Goal: Check status: Check status

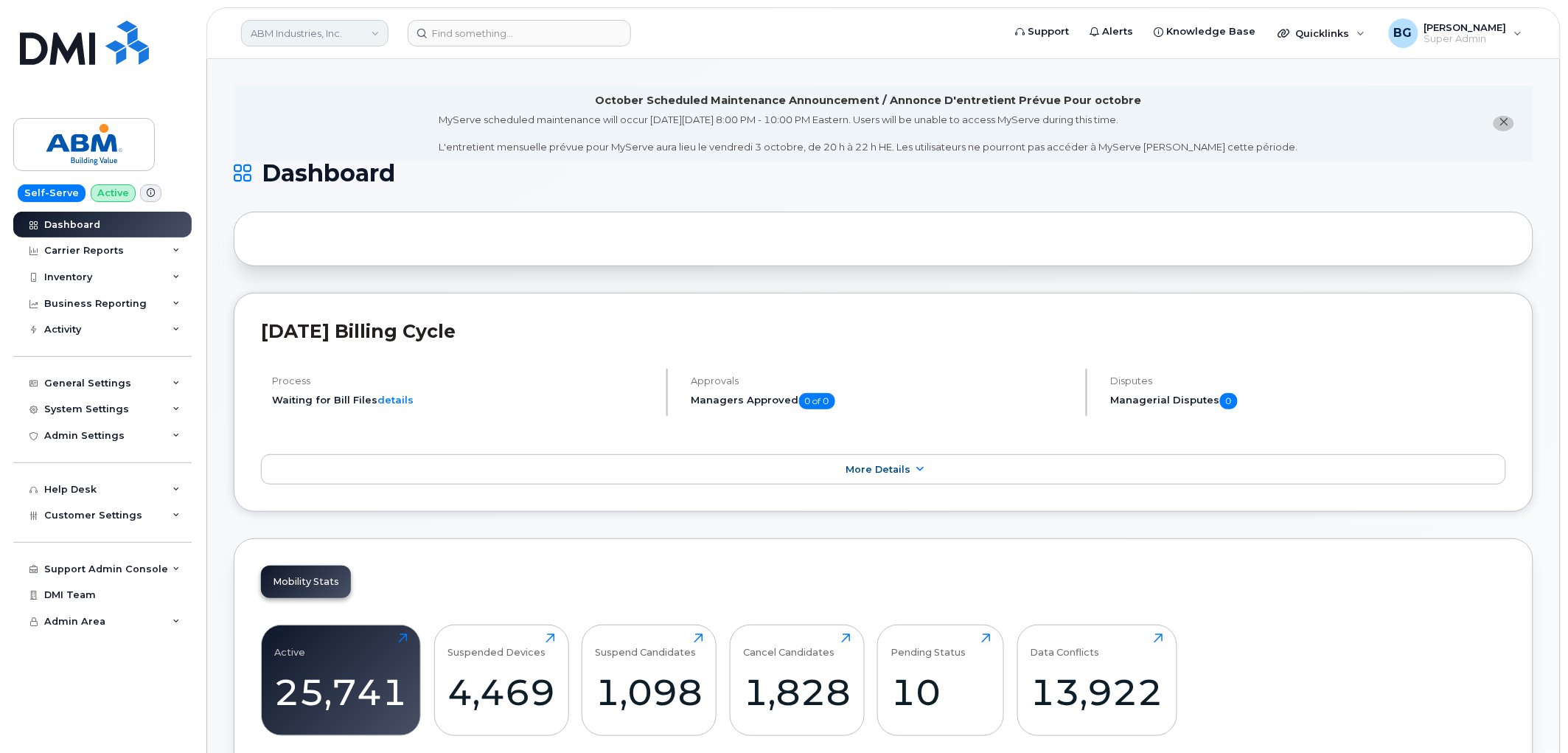
click at [312, 35] on link "ABM Industries, Inc." at bounding box center [314, 33] width 148 height 26
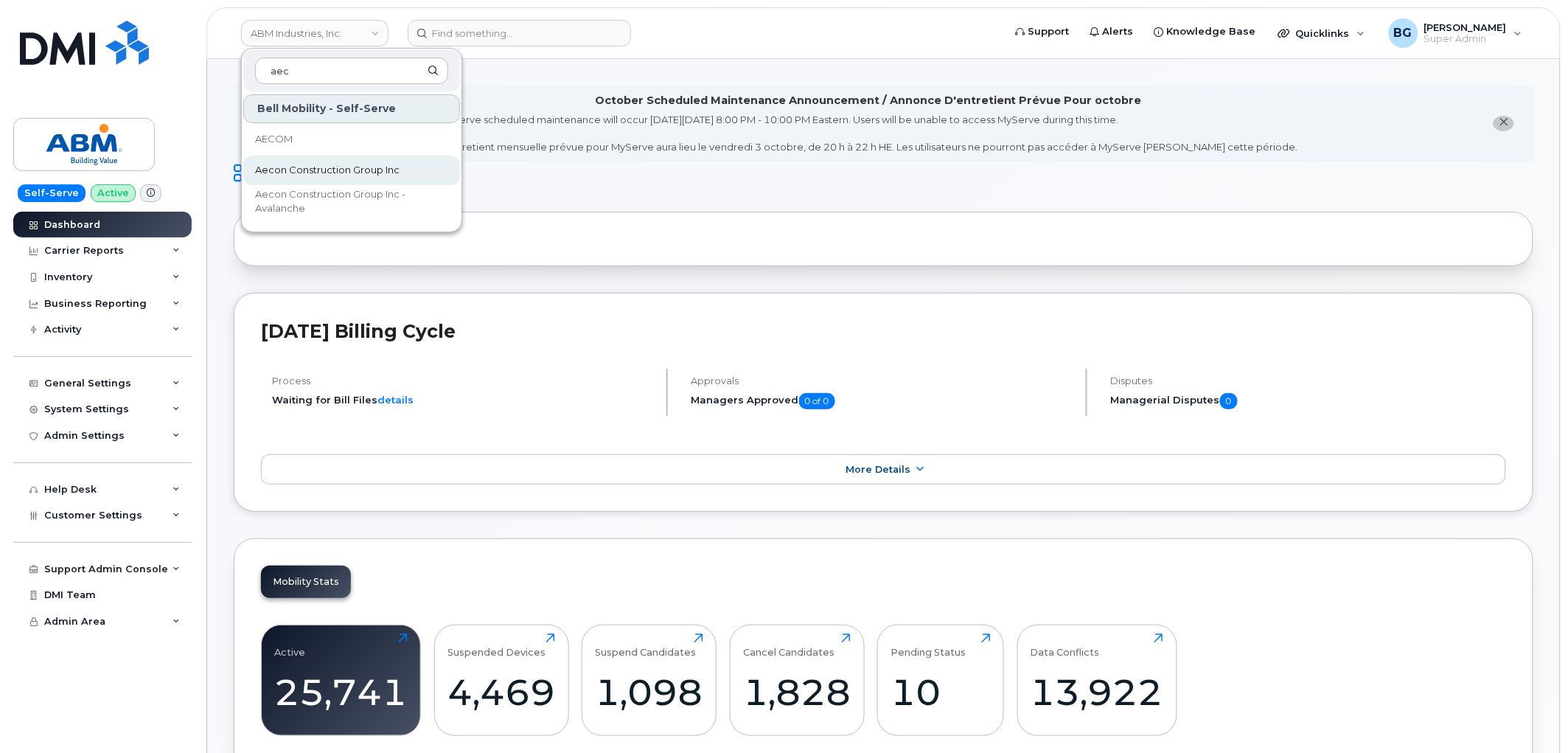
type input "aec"
click at [299, 165] on span "Aecon Construction Group Inc" at bounding box center [328, 170] width 145 height 15
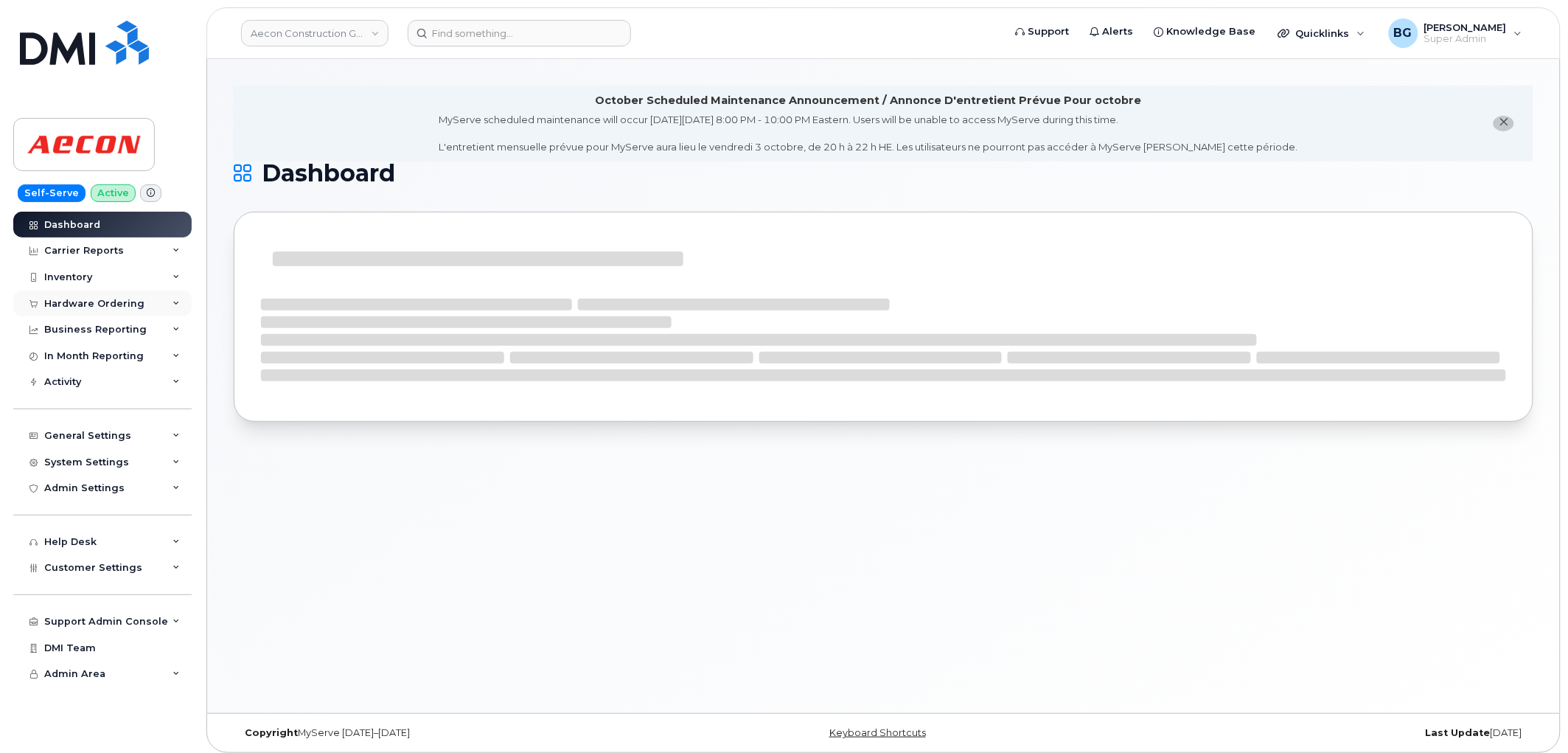
click at [72, 302] on div "Hardware Ordering" at bounding box center [94, 303] width 101 height 12
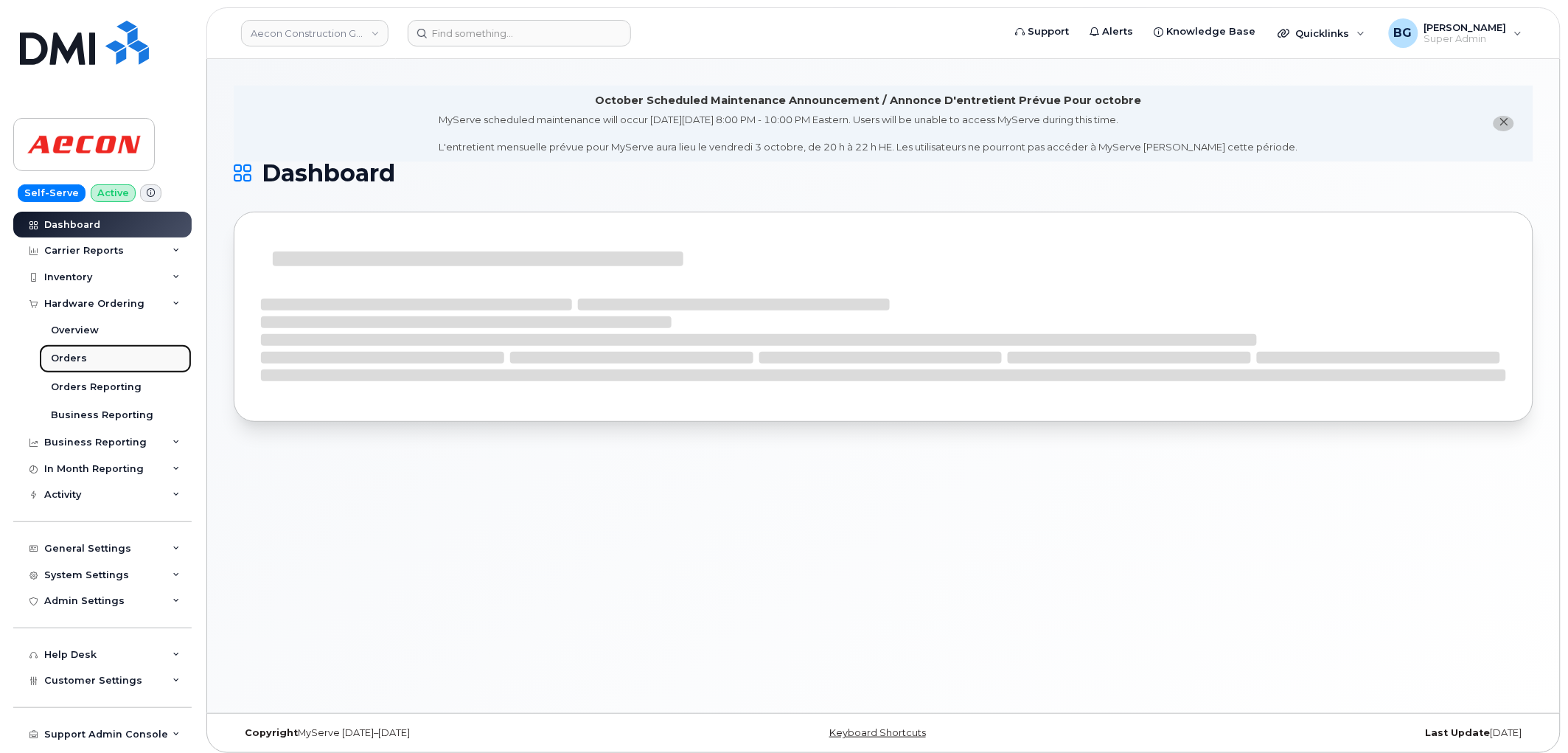
click at [61, 354] on div "Orders" at bounding box center [69, 359] width 36 height 13
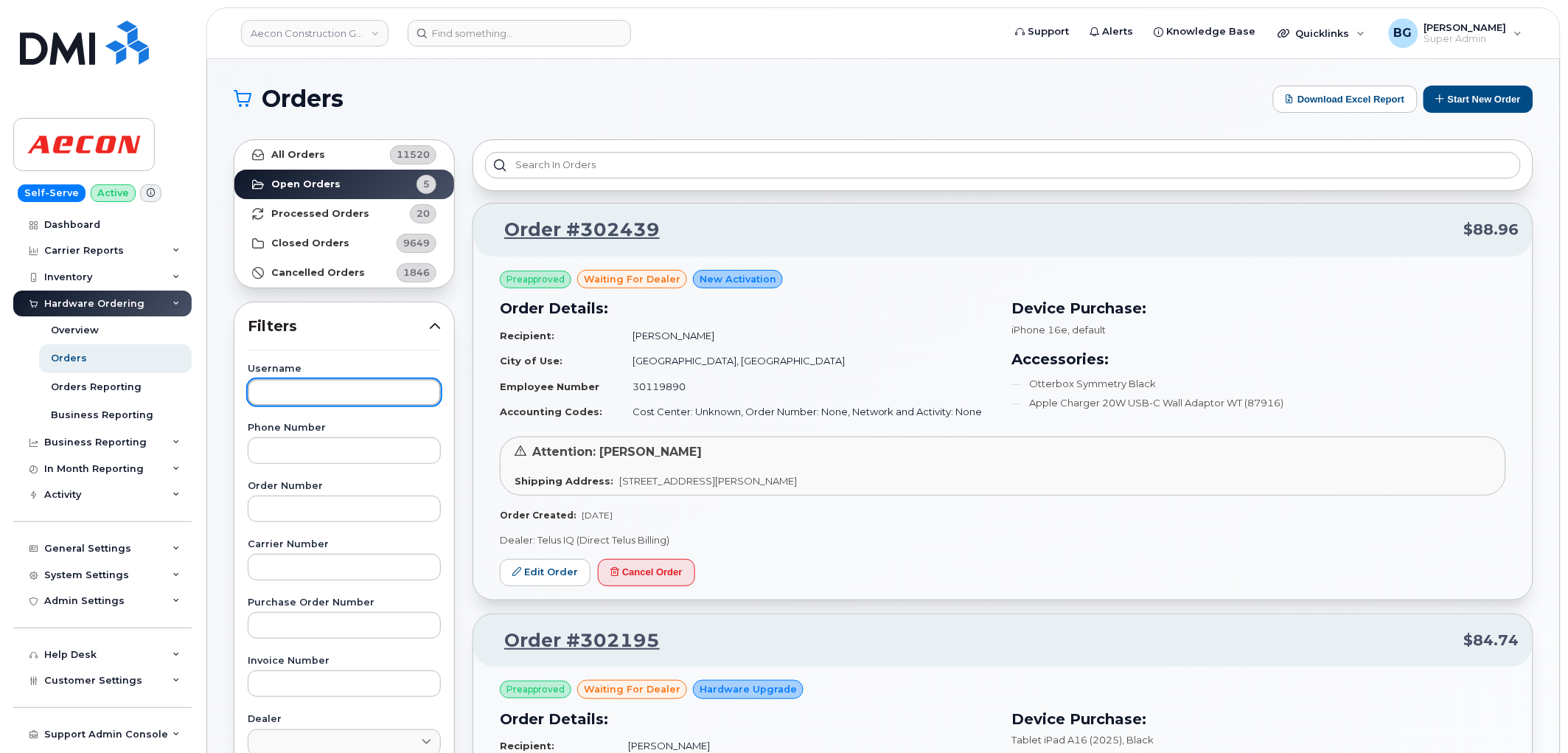
click at [275, 386] on input "text" at bounding box center [344, 393] width 193 height 26
paste input "[PERSON_NAME]"
type input "[PERSON_NAME]"
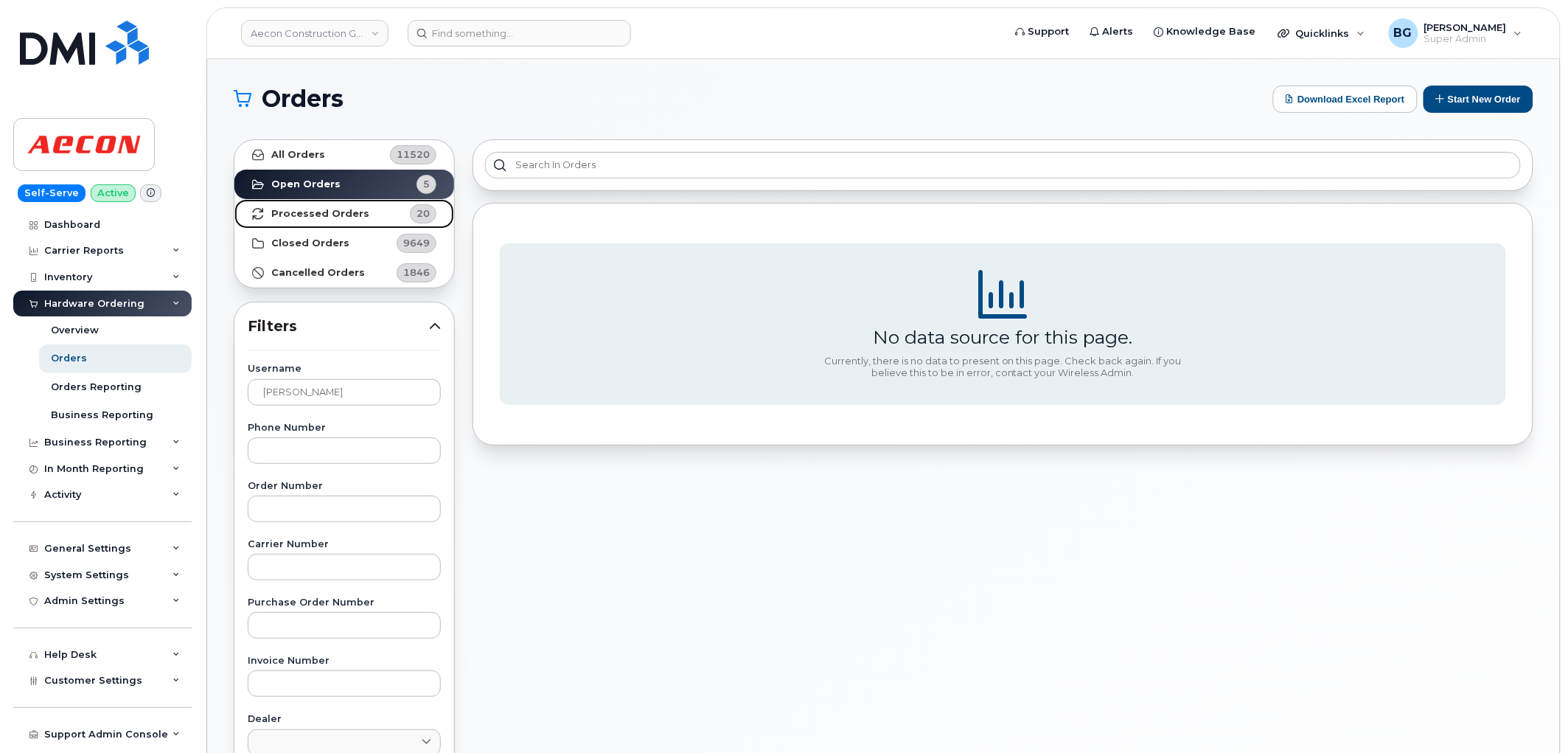
click at [292, 210] on strong "Processed Orders" at bounding box center [320, 214] width 98 height 12
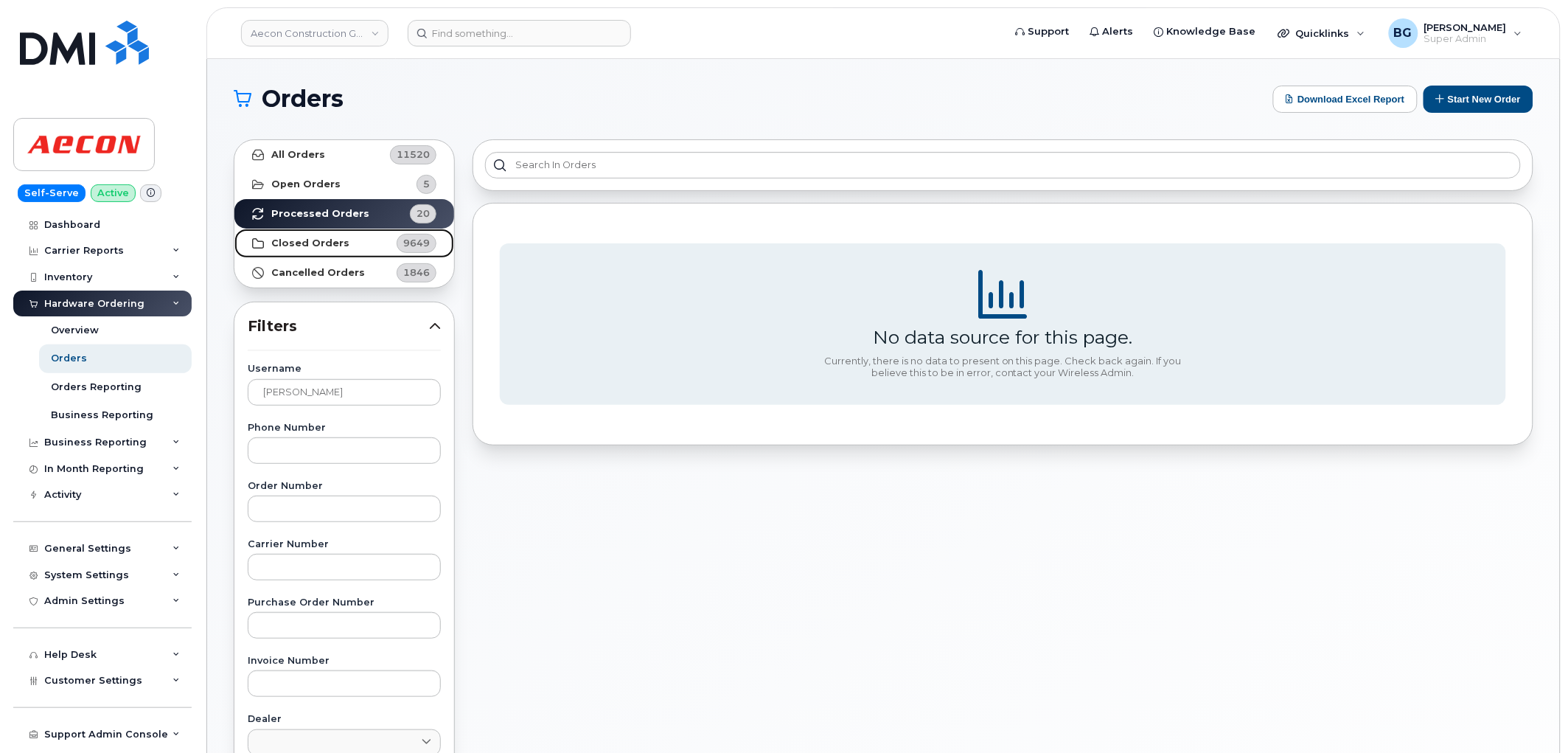
click at [327, 240] on strong "Closed Orders" at bounding box center [310, 243] width 78 height 12
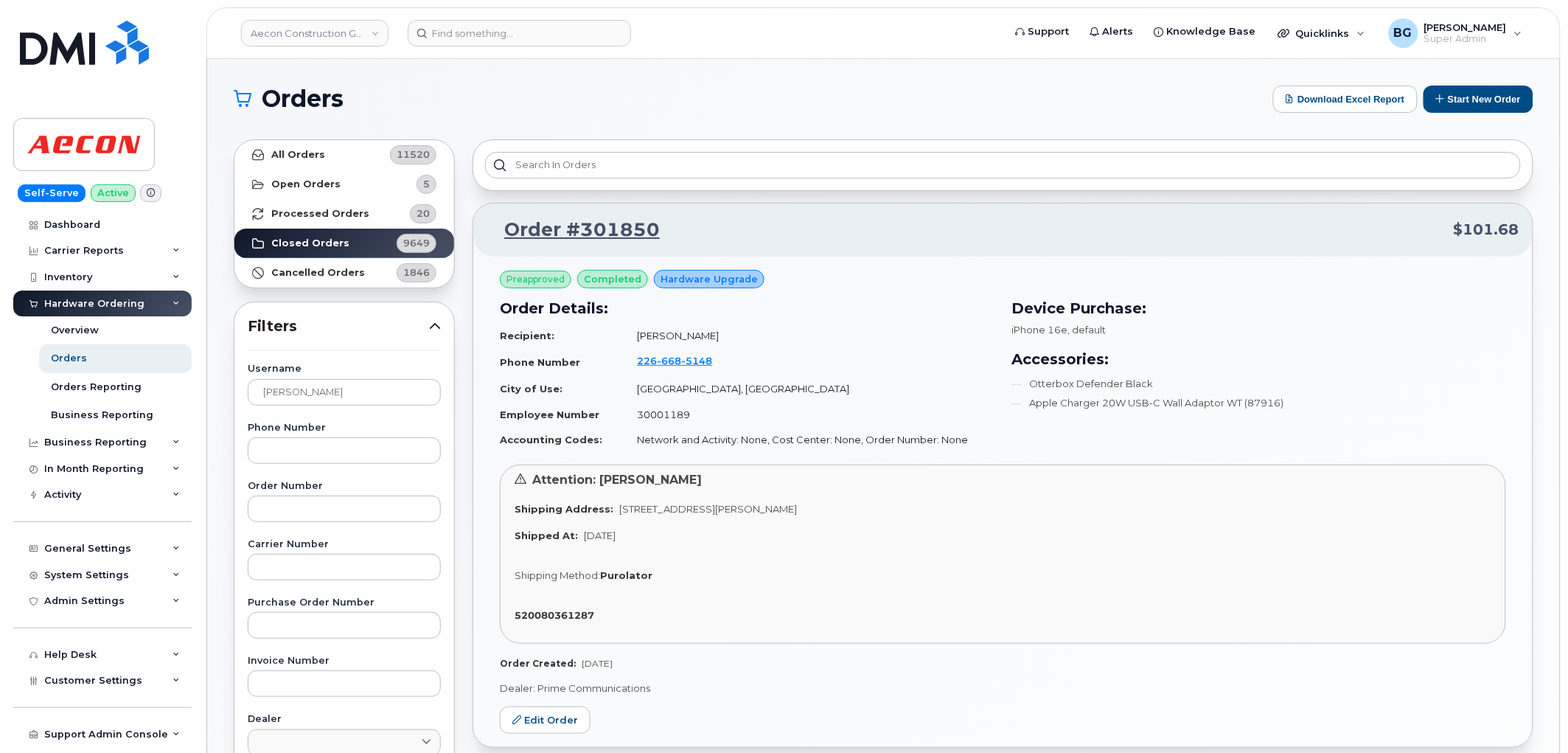
click at [301, 34] on link "Aecon Construction Group Inc" at bounding box center [314, 33] width 148 height 26
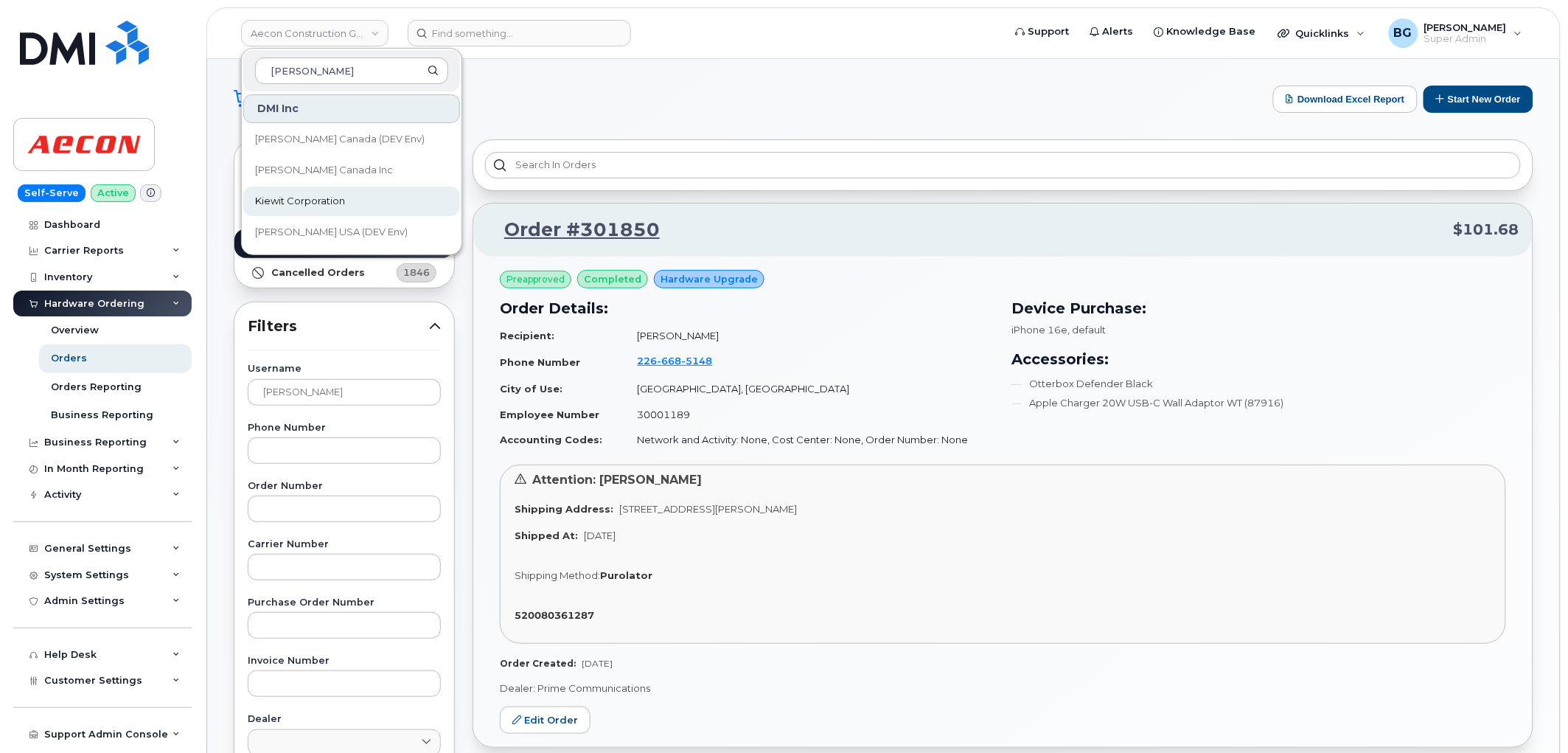
type input "kiewit"
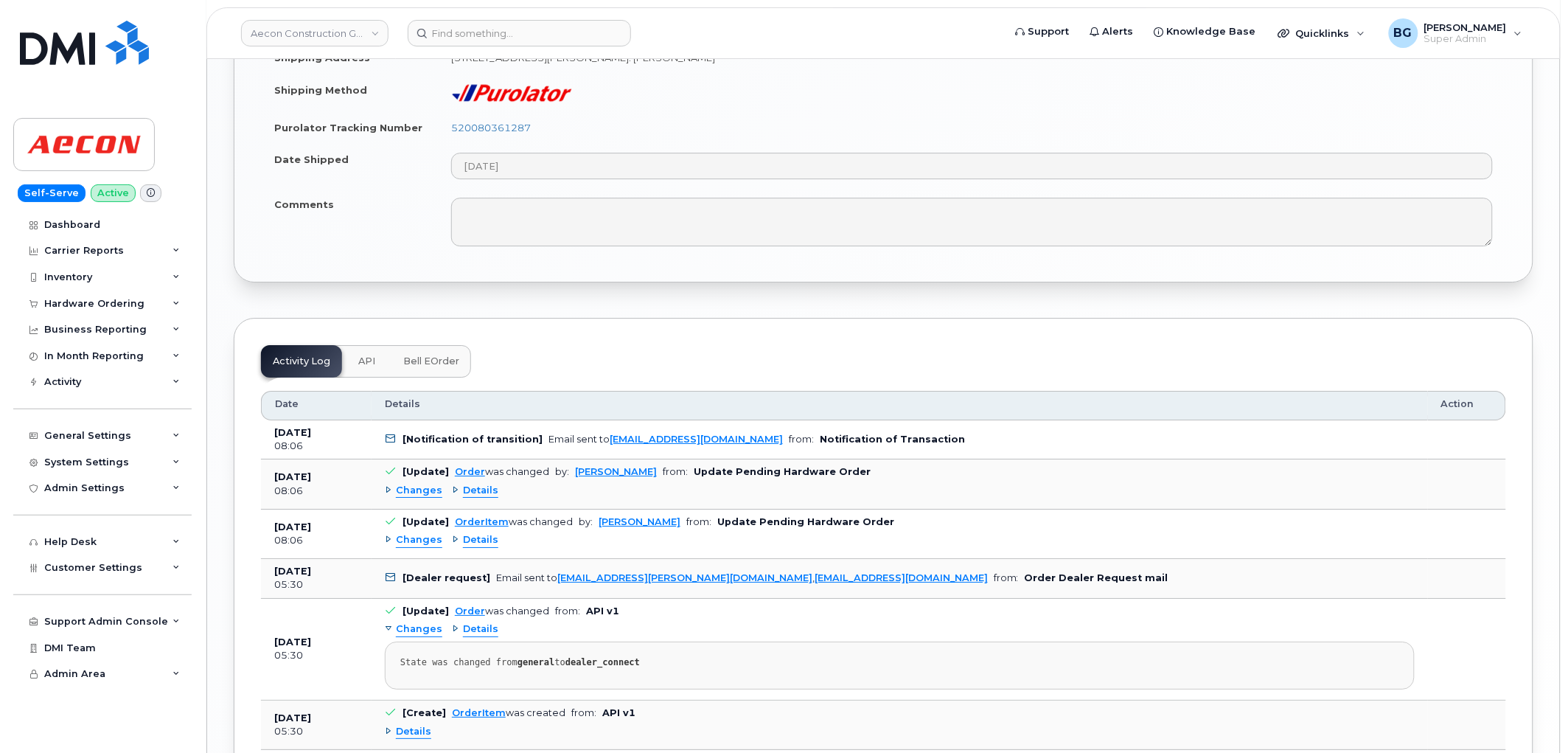
scroll to position [1693, 0]
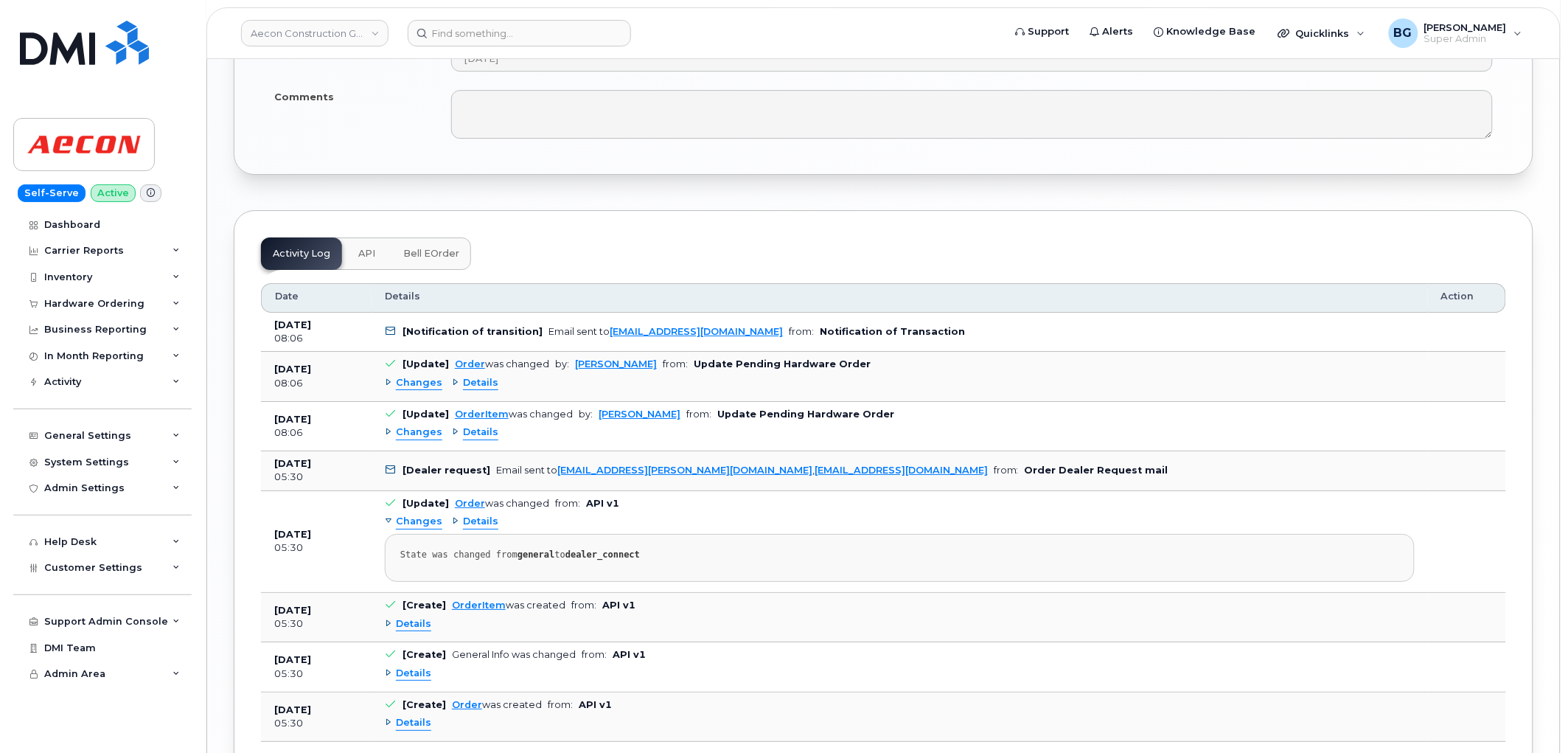
click at [770, 249] on div "Activity Log API Bell eOrder Customize Filter Refresh Export Date Details Actio…" at bounding box center [883, 502] width 1300 height 584
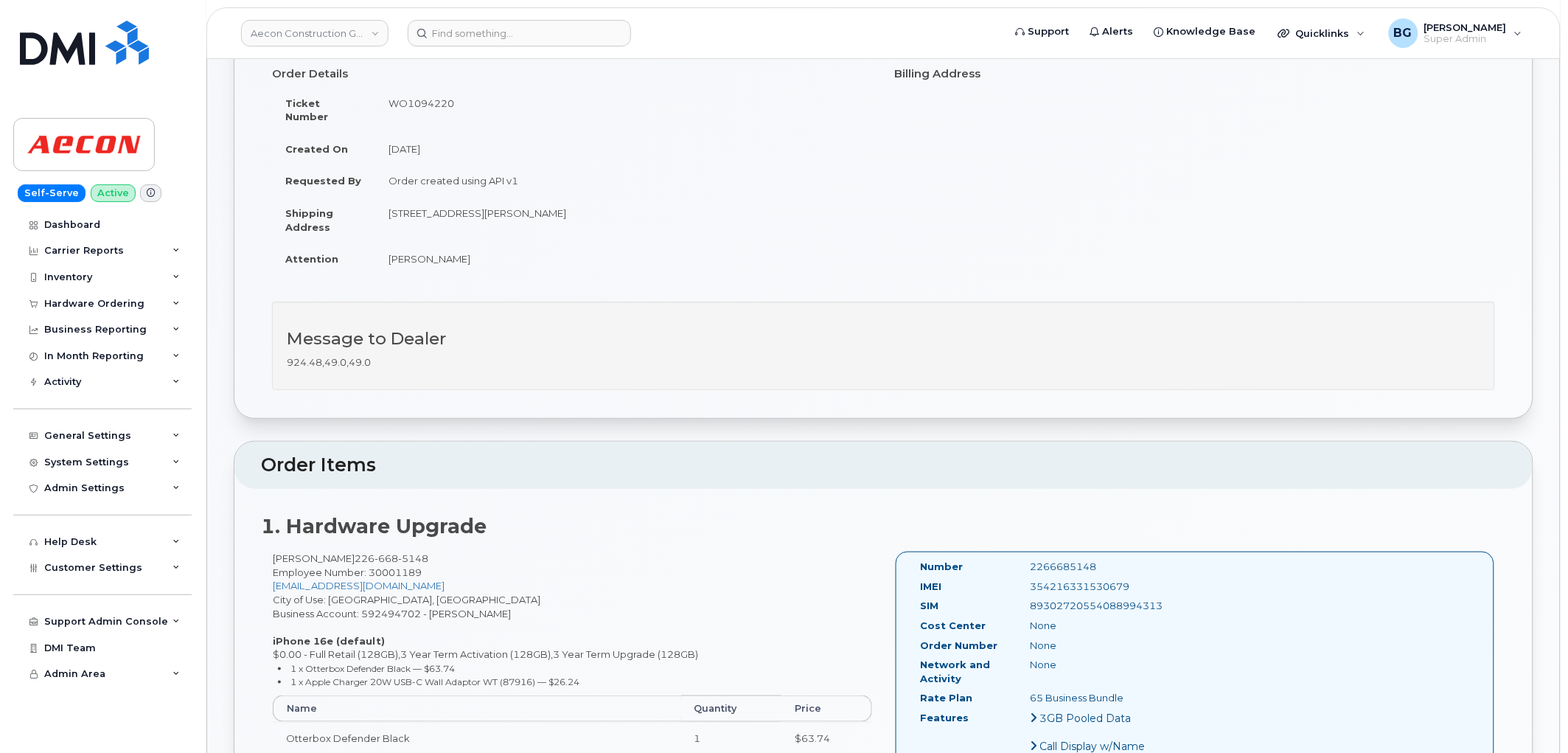
scroll to position [0, 0]
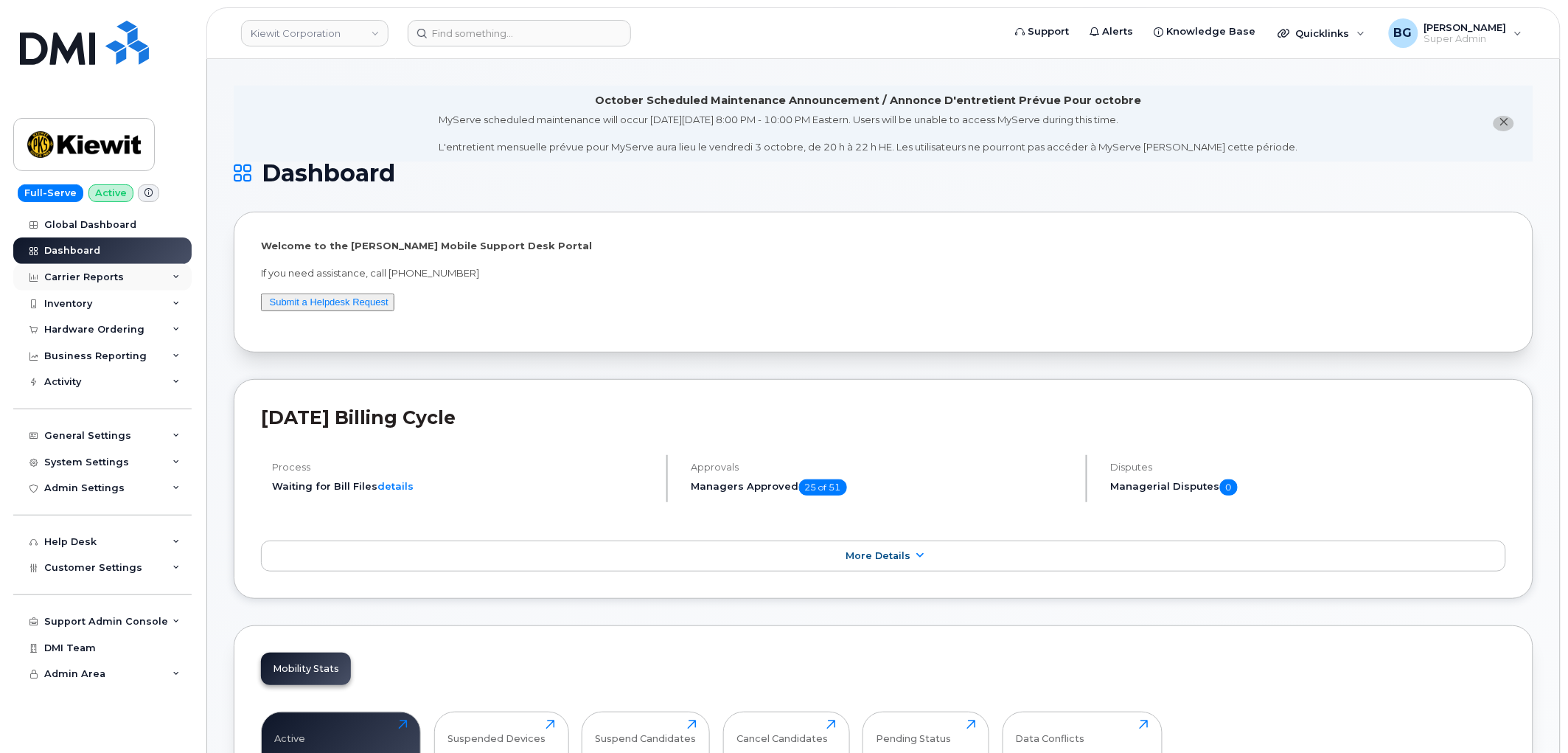
click at [96, 277] on div "Carrier Reports" at bounding box center [84, 277] width 80 height 12
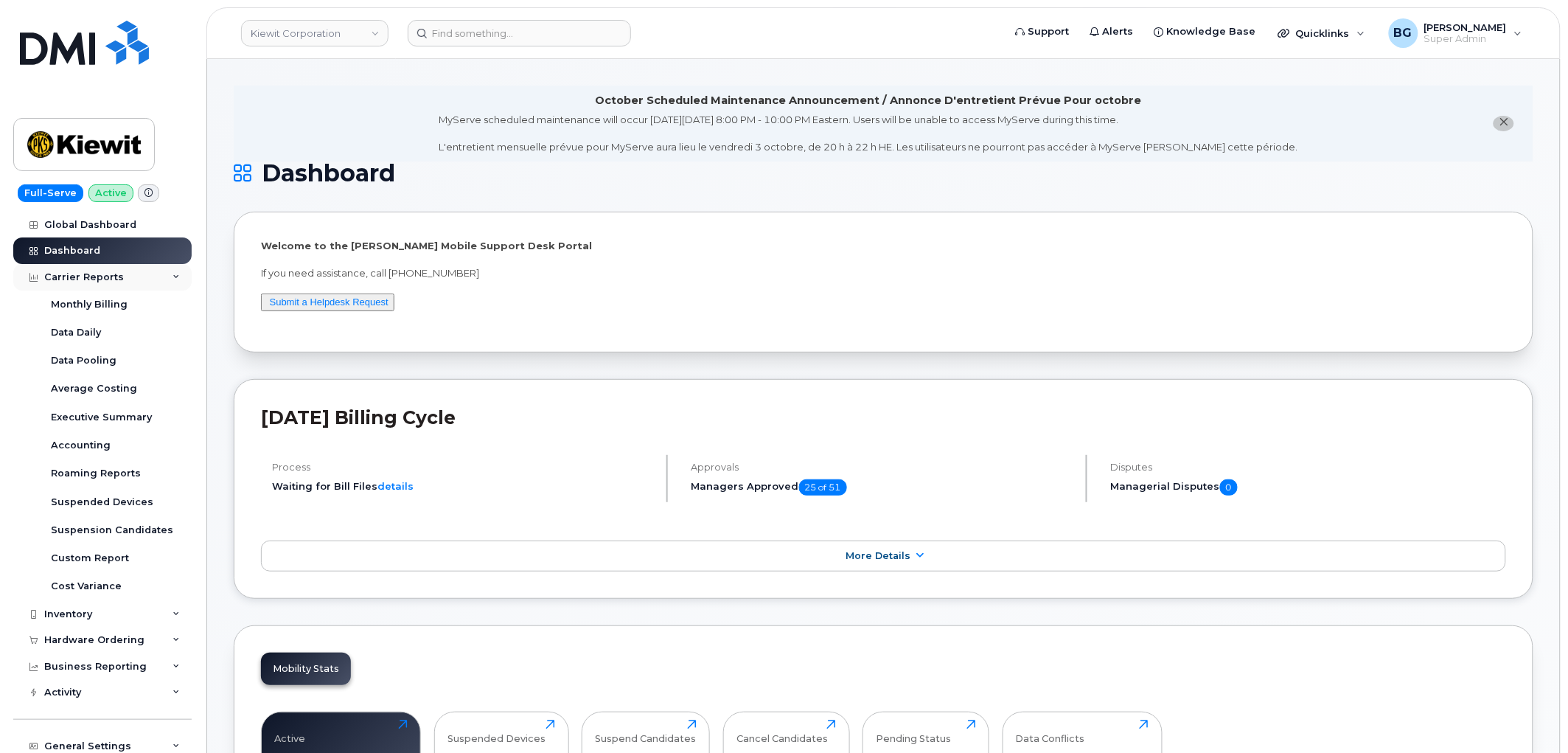
click at [96, 277] on div "Carrier Reports" at bounding box center [84, 277] width 80 height 12
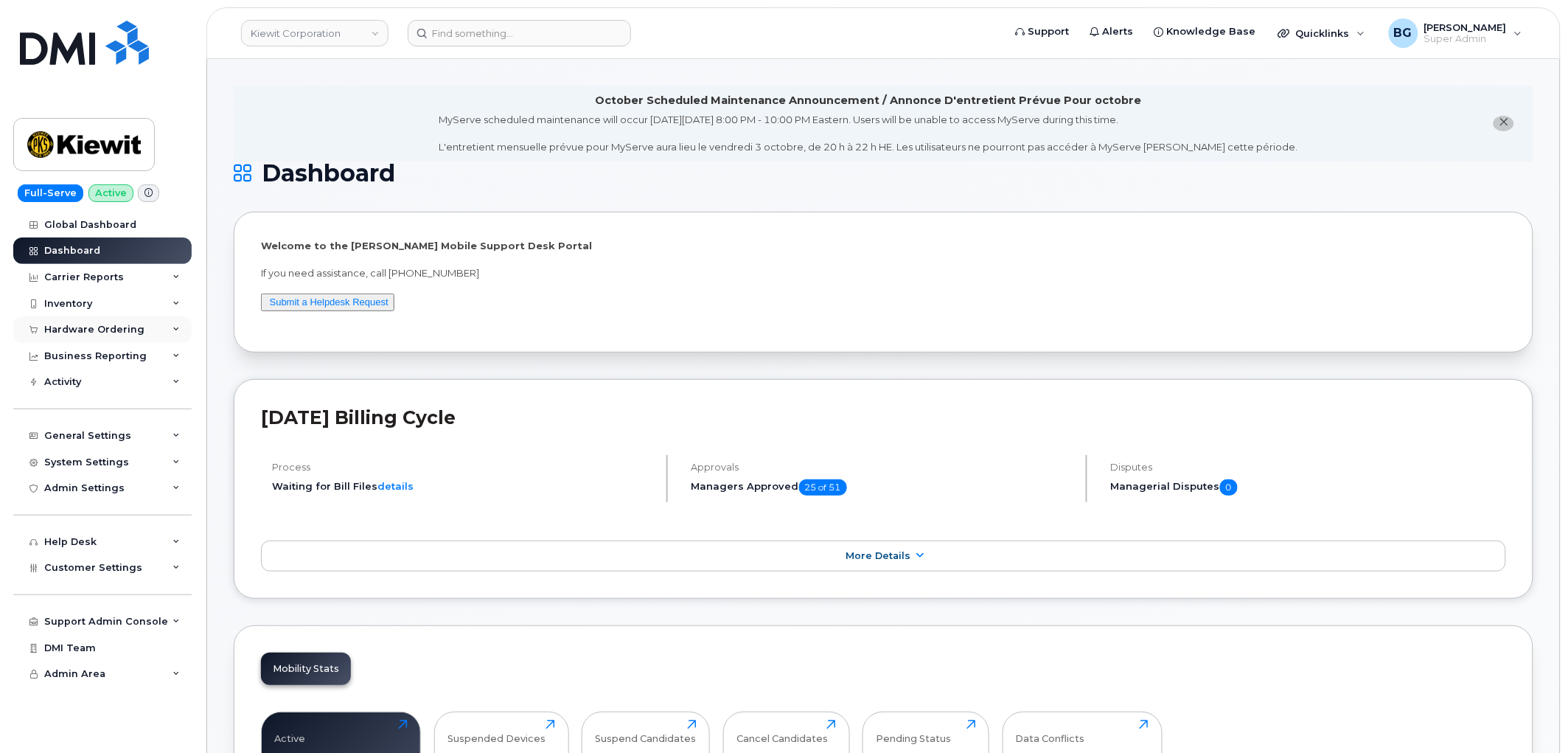
click at [70, 333] on div "Hardware Ordering" at bounding box center [94, 329] width 101 height 12
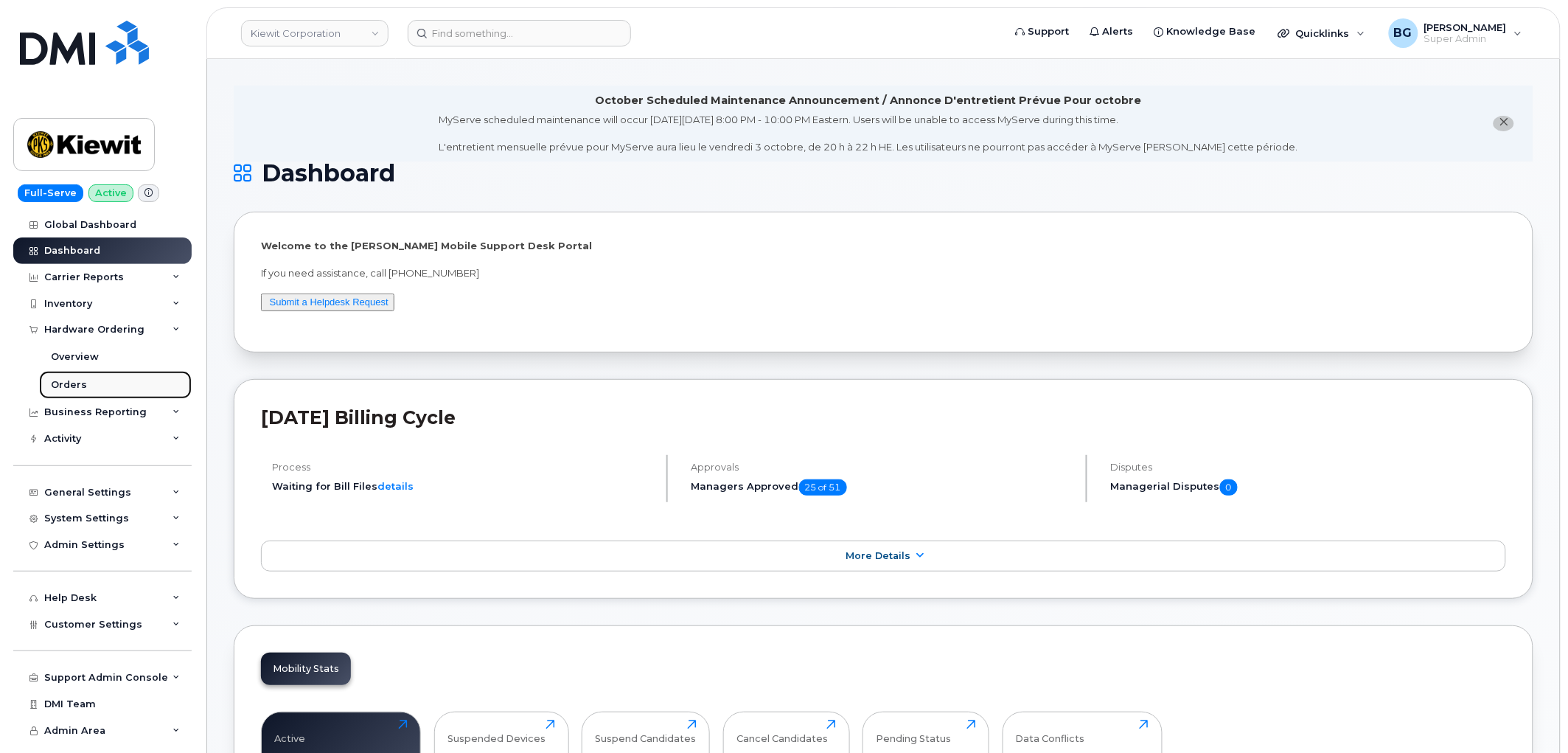
click at [62, 390] on div "Orders" at bounding box center [69, 385] width 36 height 13
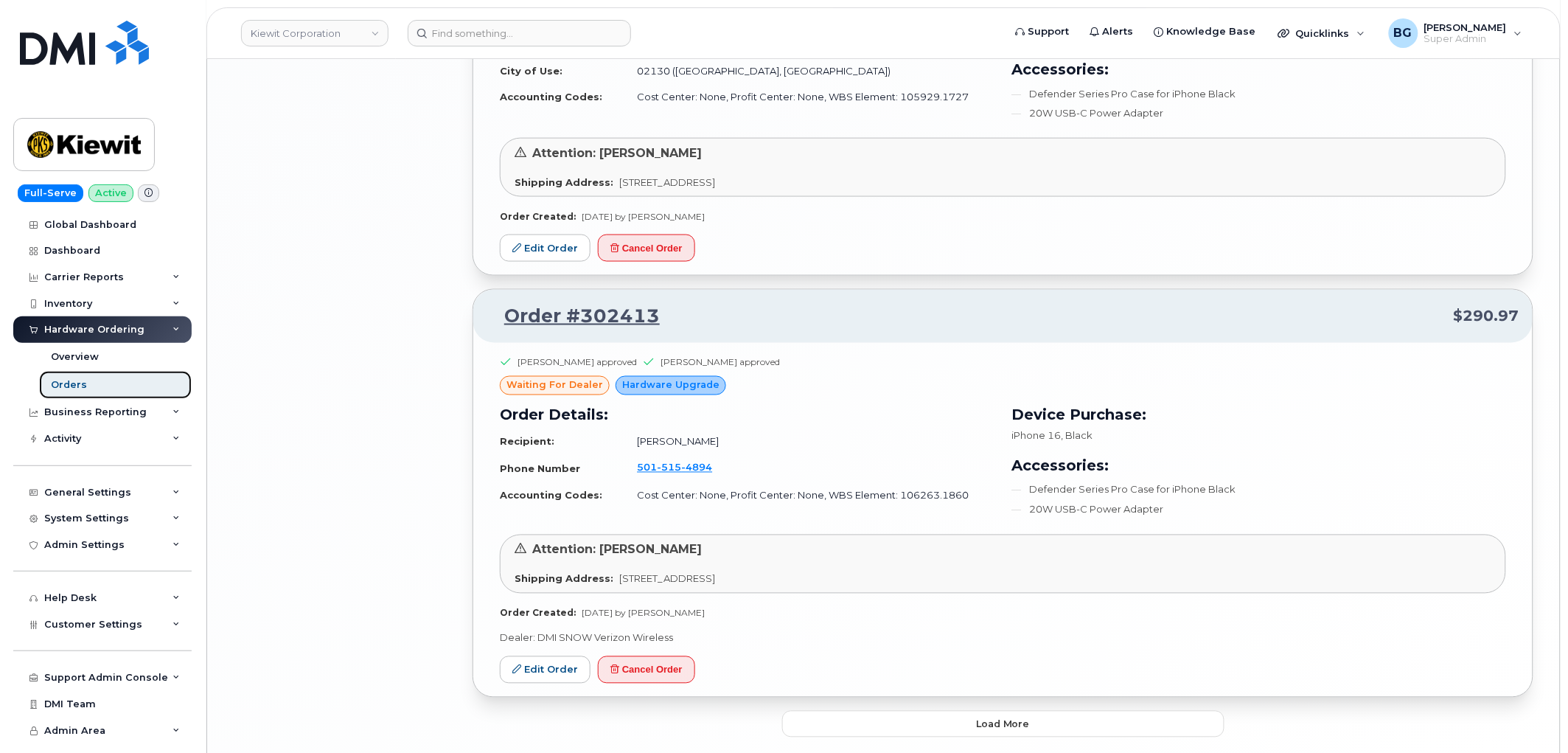
scroll to position [2758, 0]
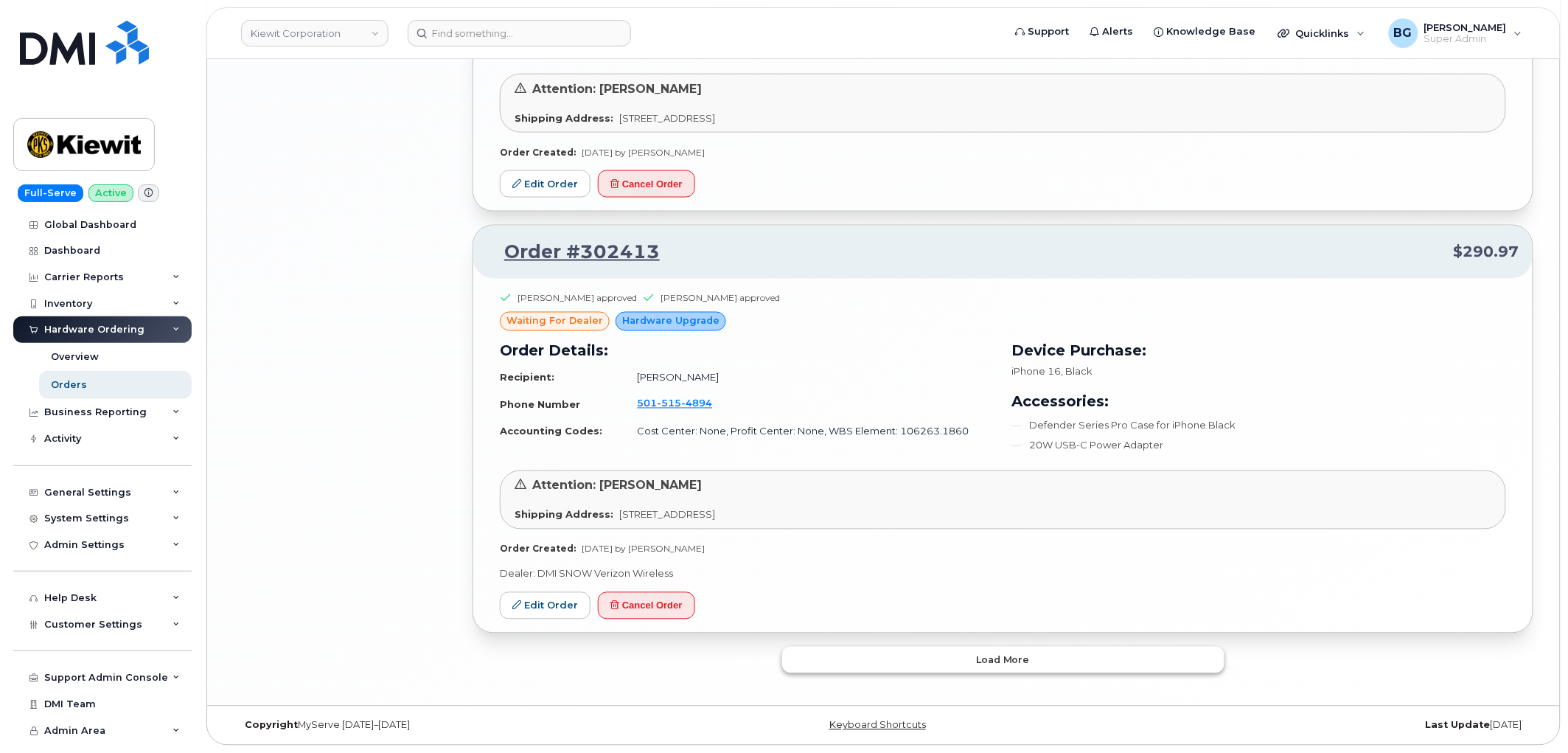
click at [942, 657] on button "Load more" at bounding box center [1003, 660] width 442 height 26
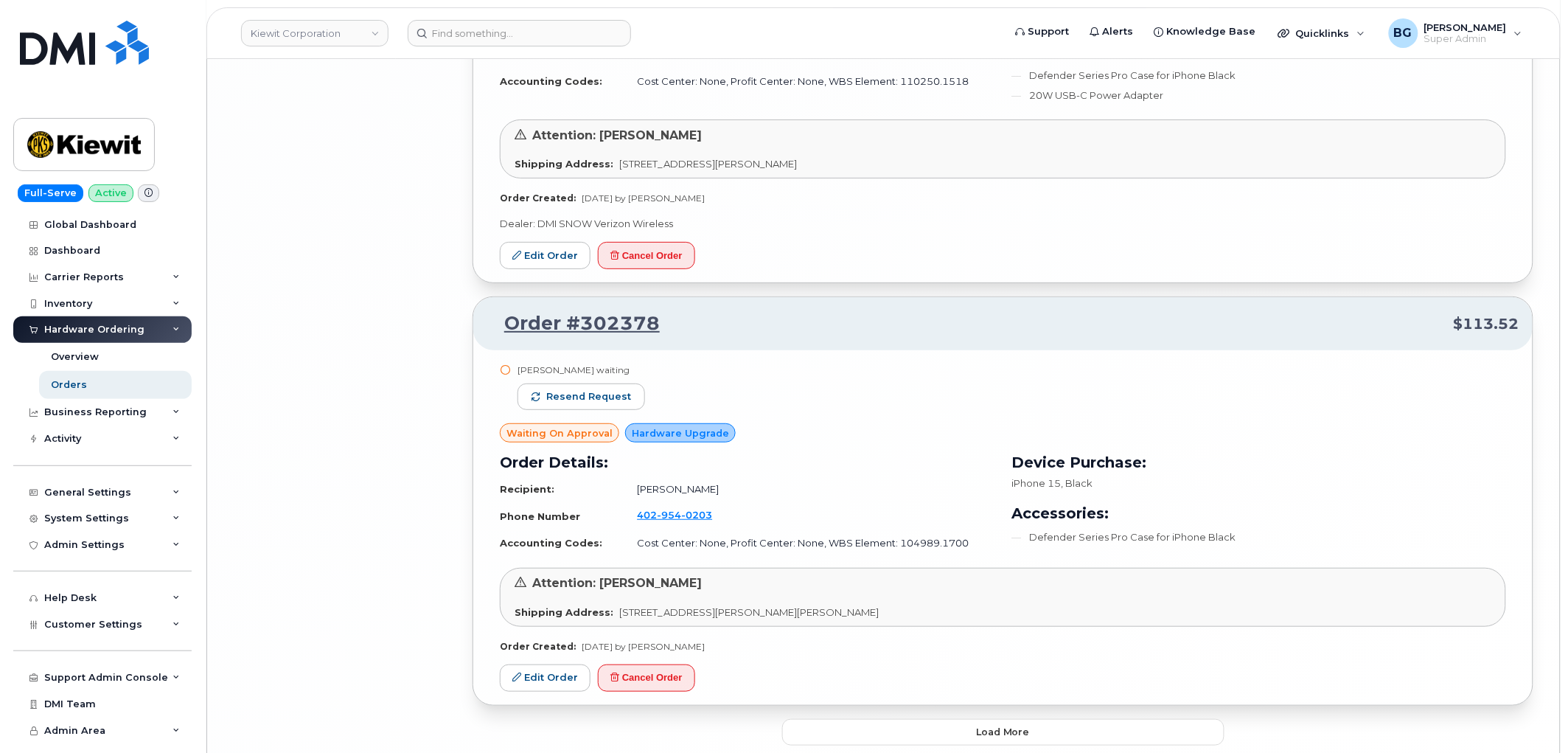
scroll to position [6154, 0]
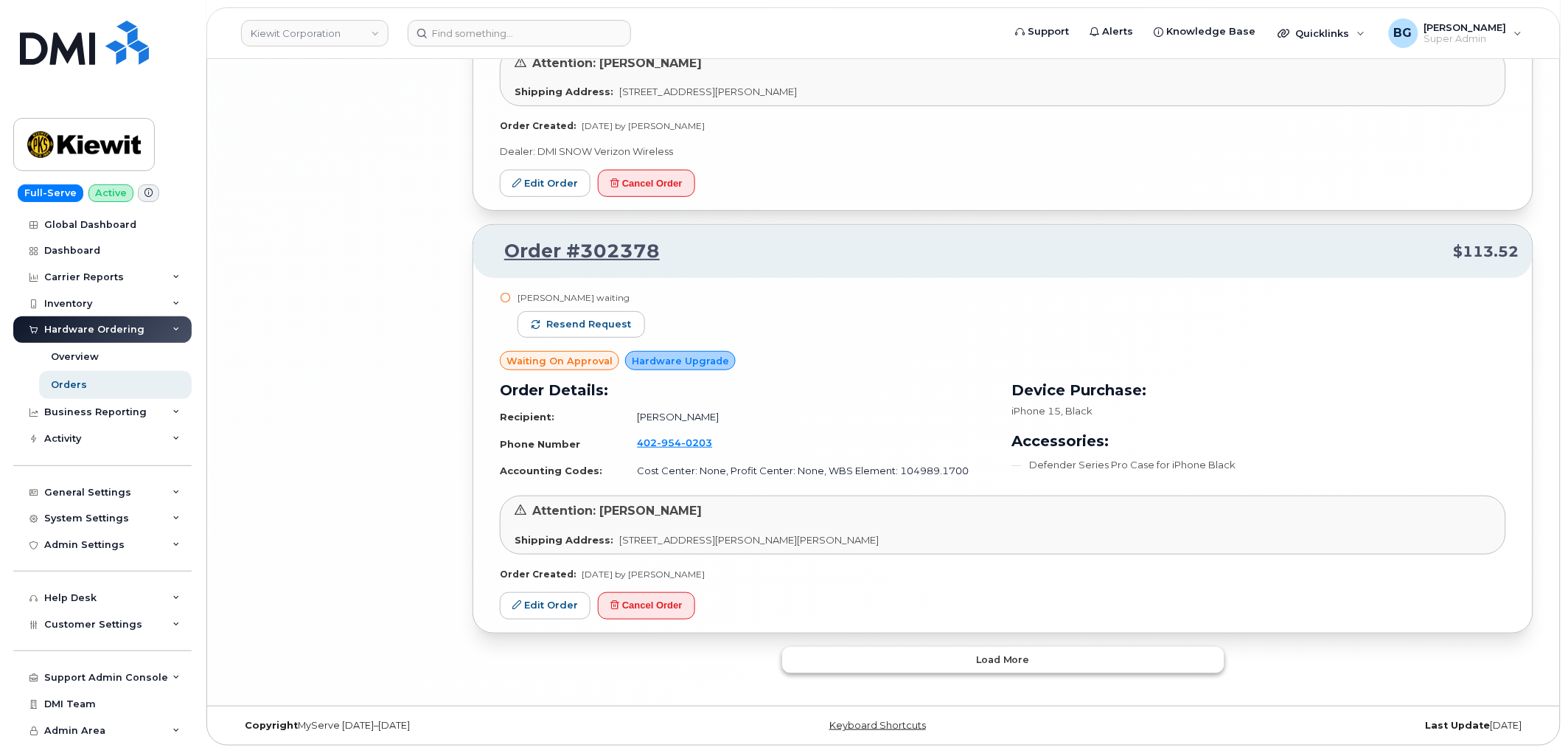
click at [952, 666] on button "Load more" at bounding box center [1003, 660] width 442 height 26
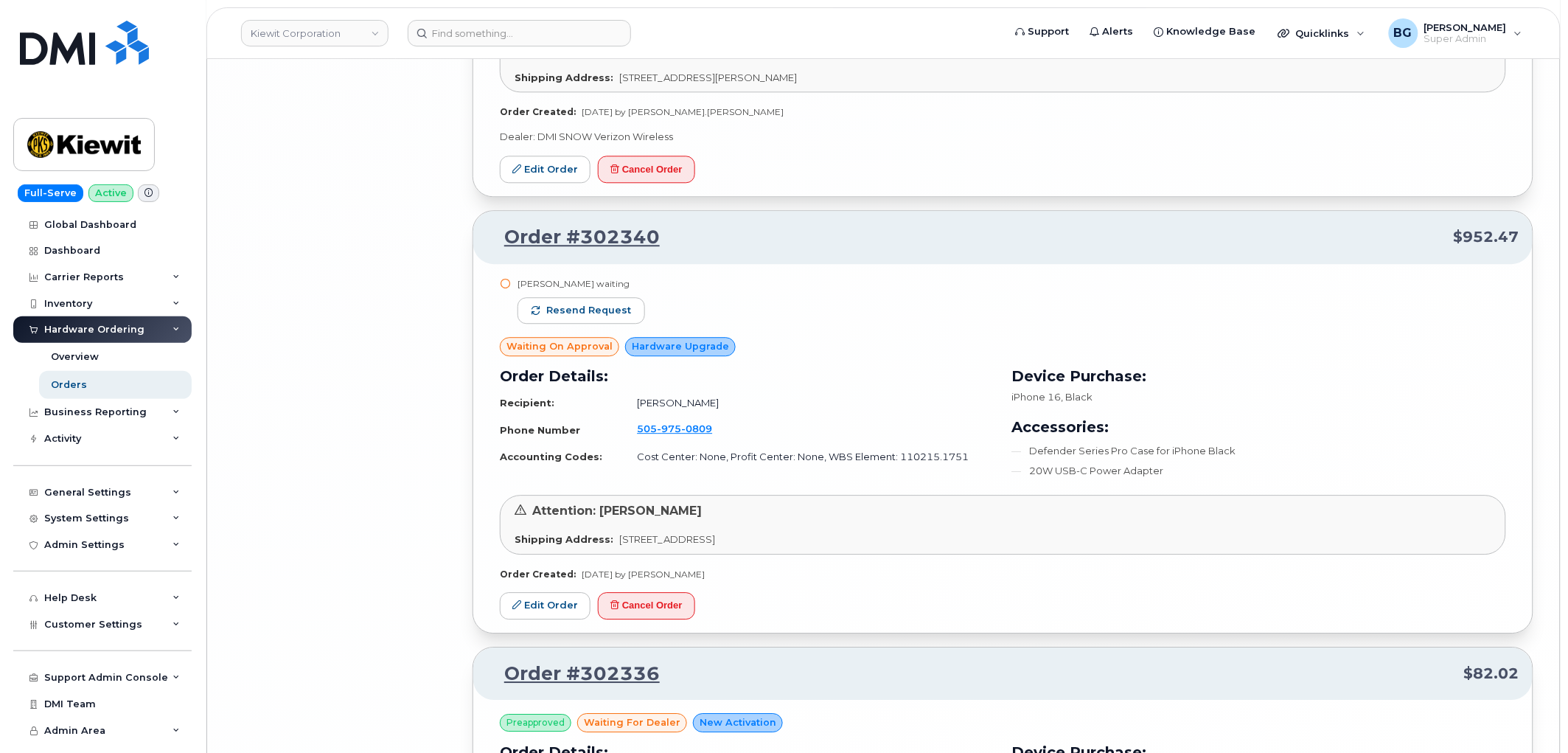
scroll to position [9723, 0]
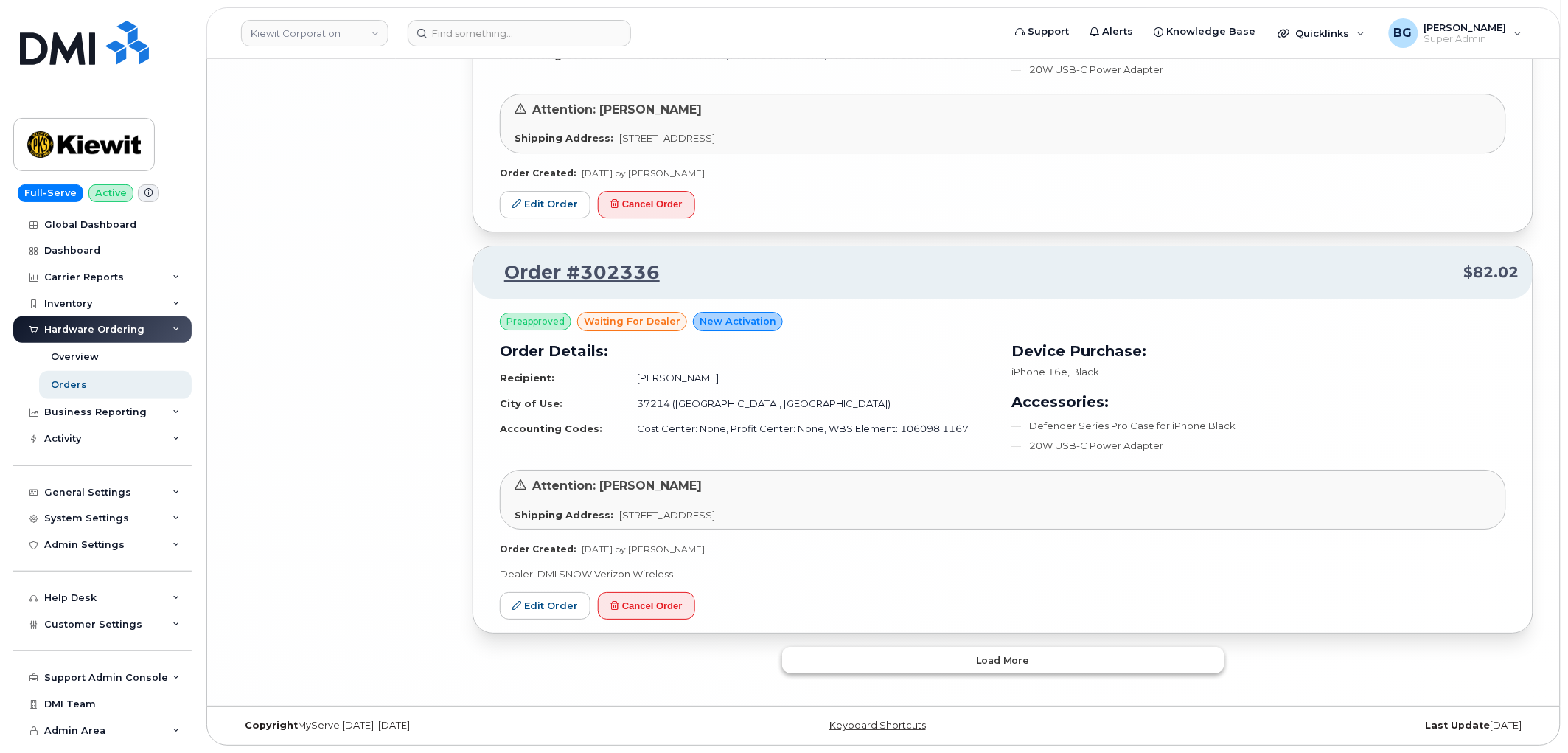
click at [946, 659] on button "Load more" at bounding box center [1003, 660] width 442 height 26
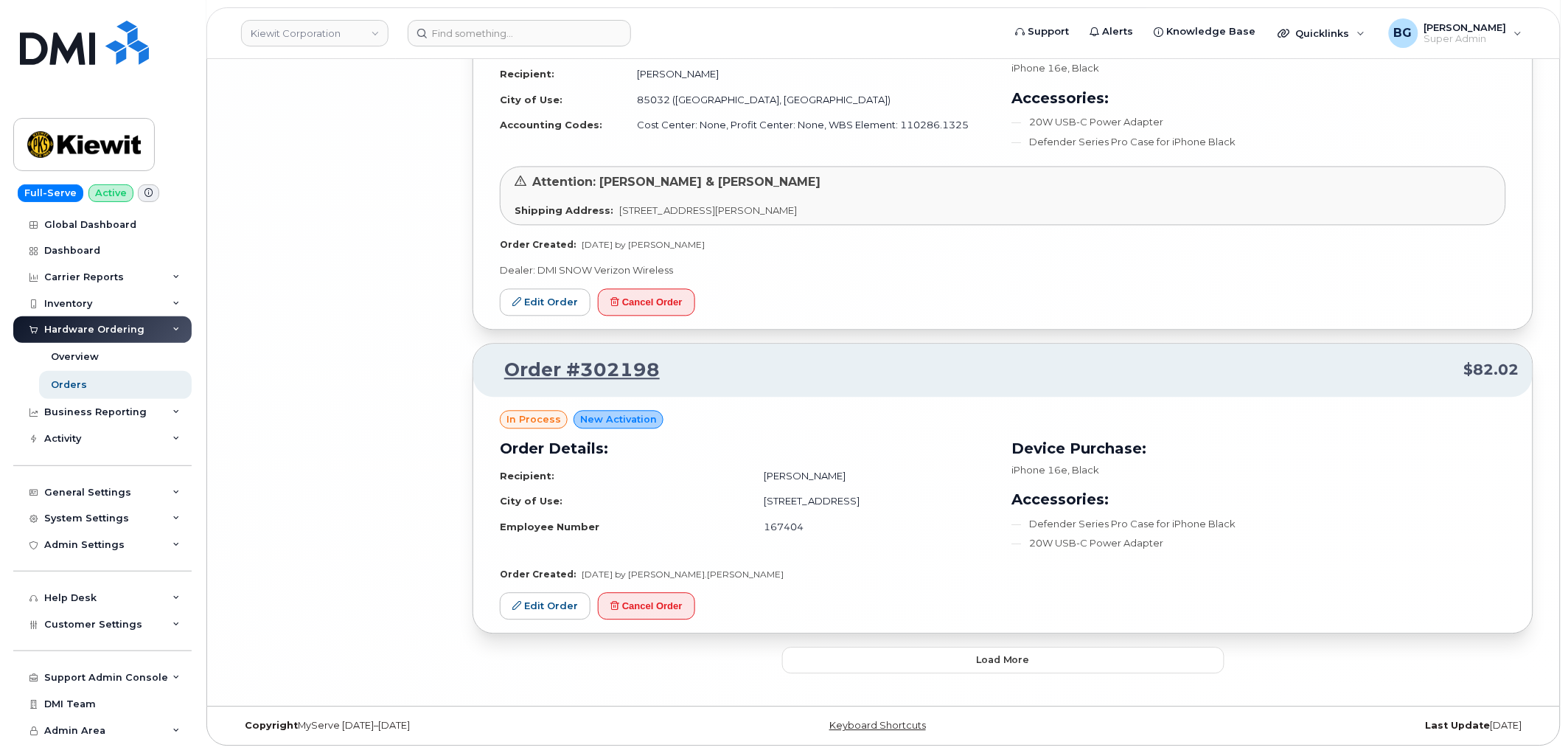
scroll to position [13140, 0]
click at [953, 655] on button "Load more" at bounding box center [1003, 660] width 442 height 26
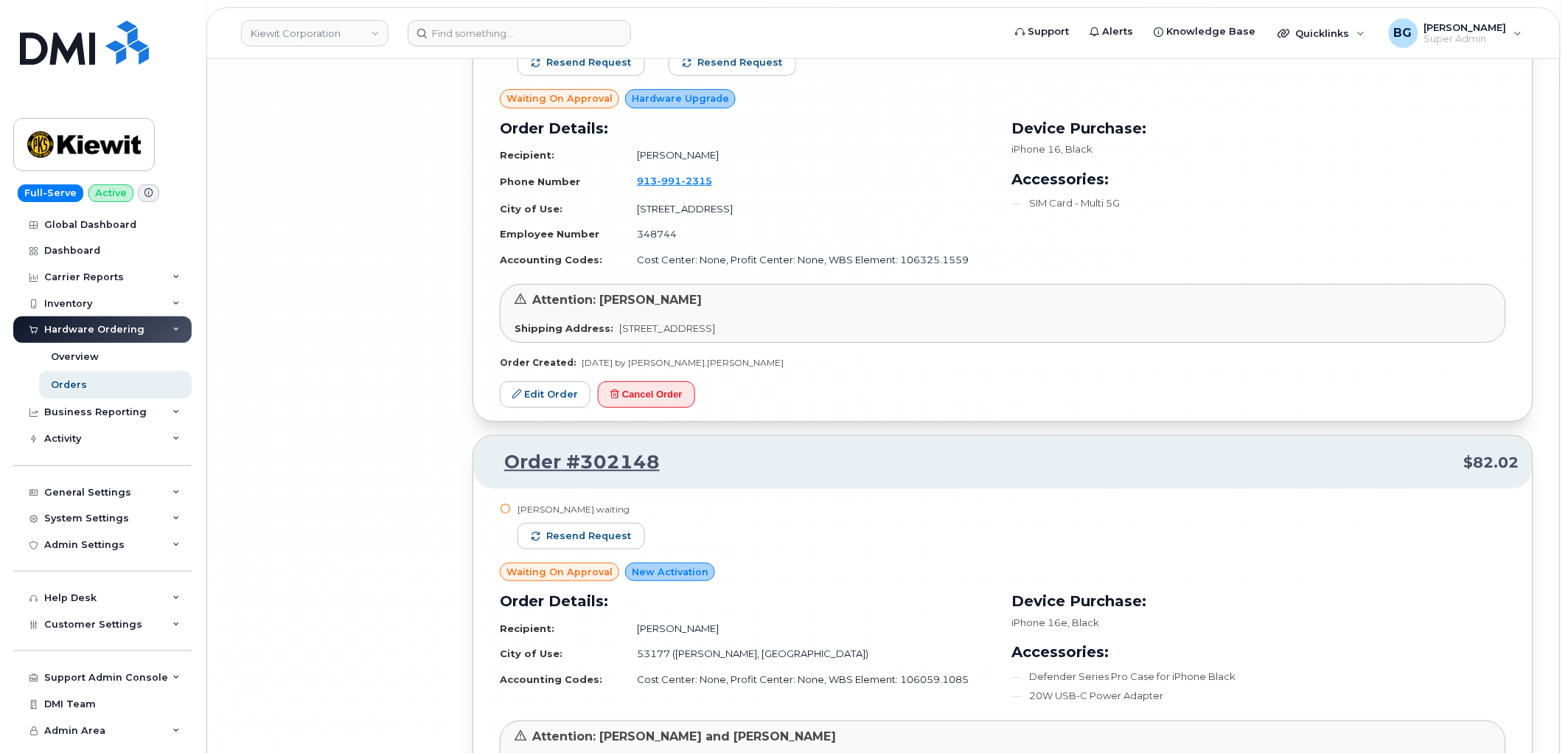
scroll to position [16468, 0]
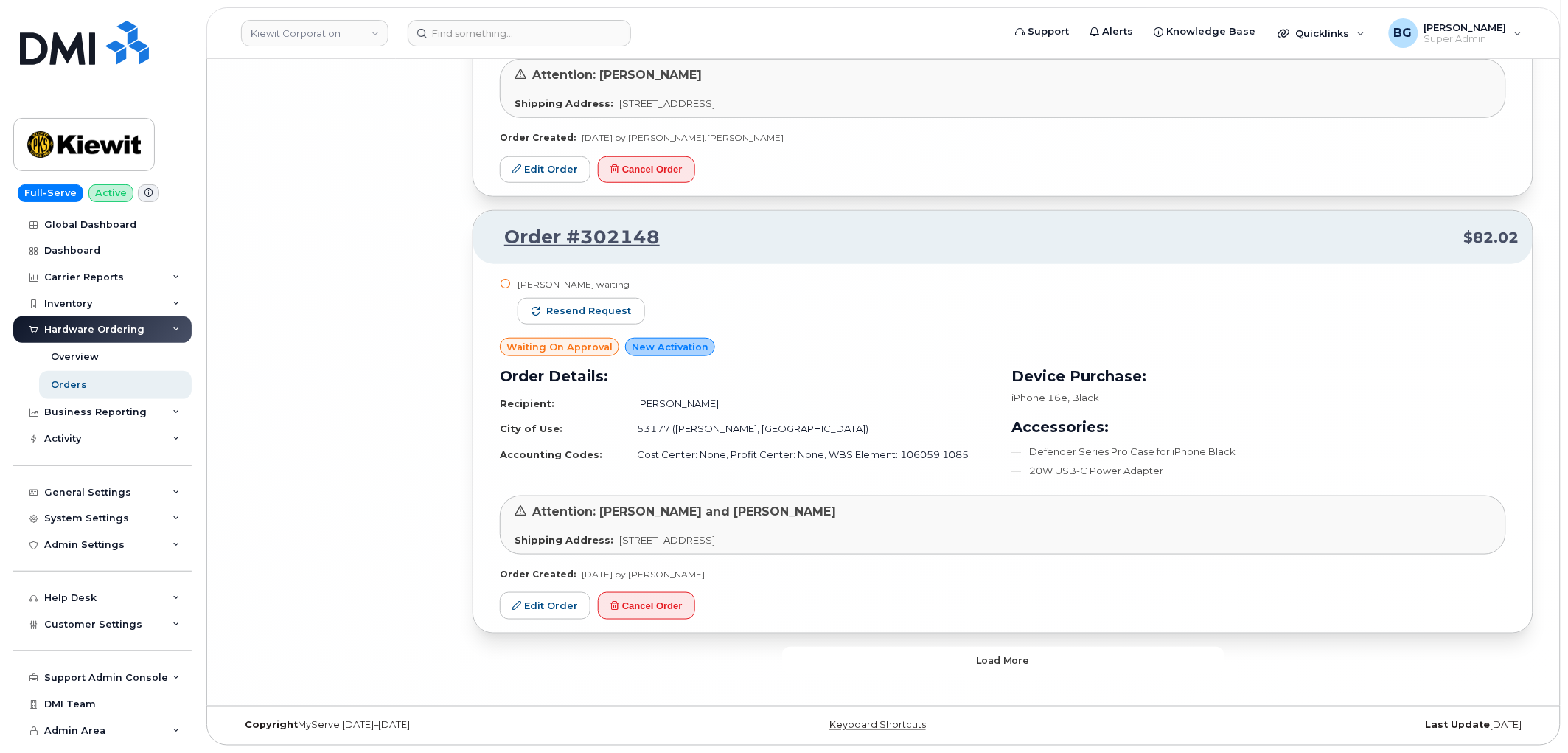
click at [948, 659] on button "Load more" at bounding box center [1003, 660] width 442 height 26
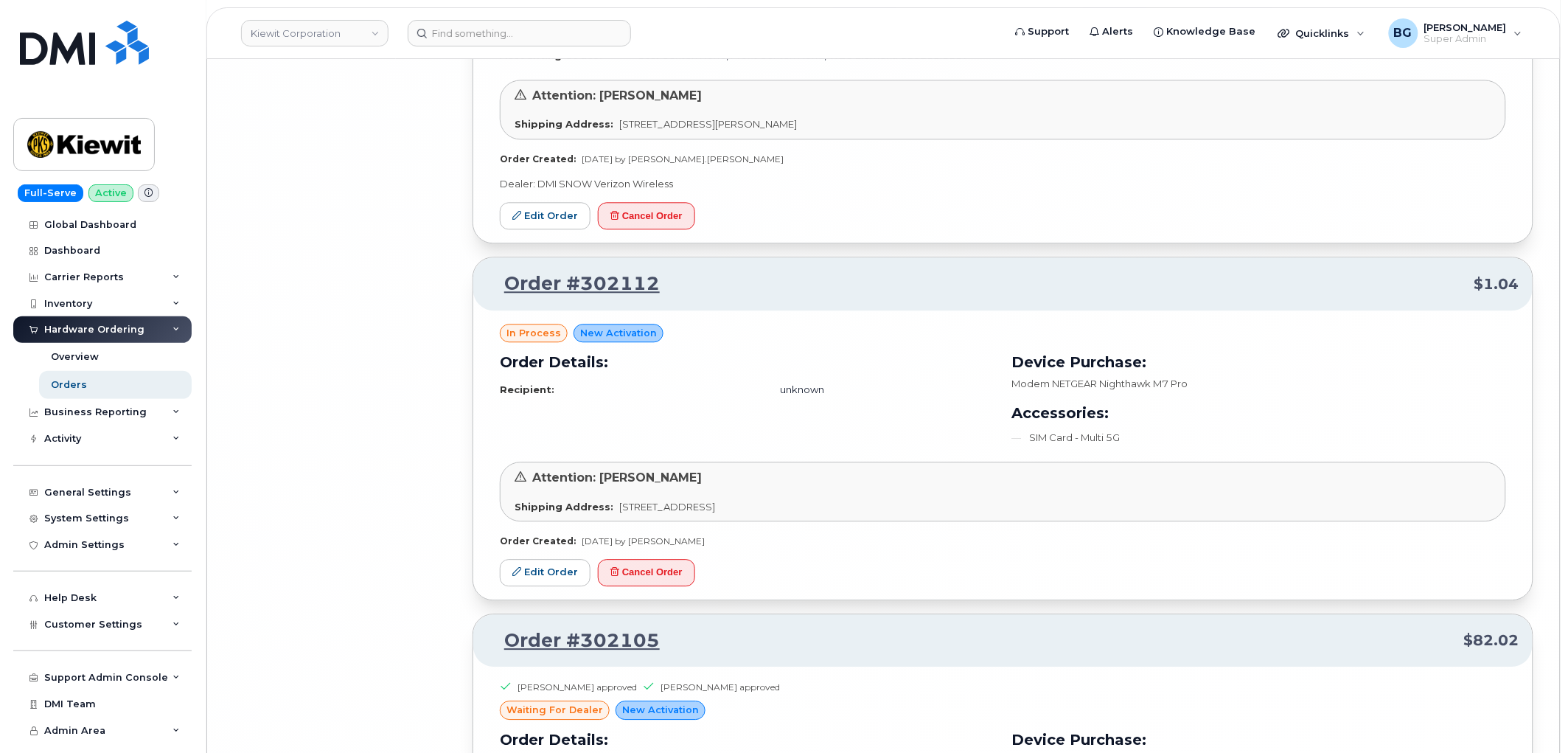
scroll to position [19688, 0]
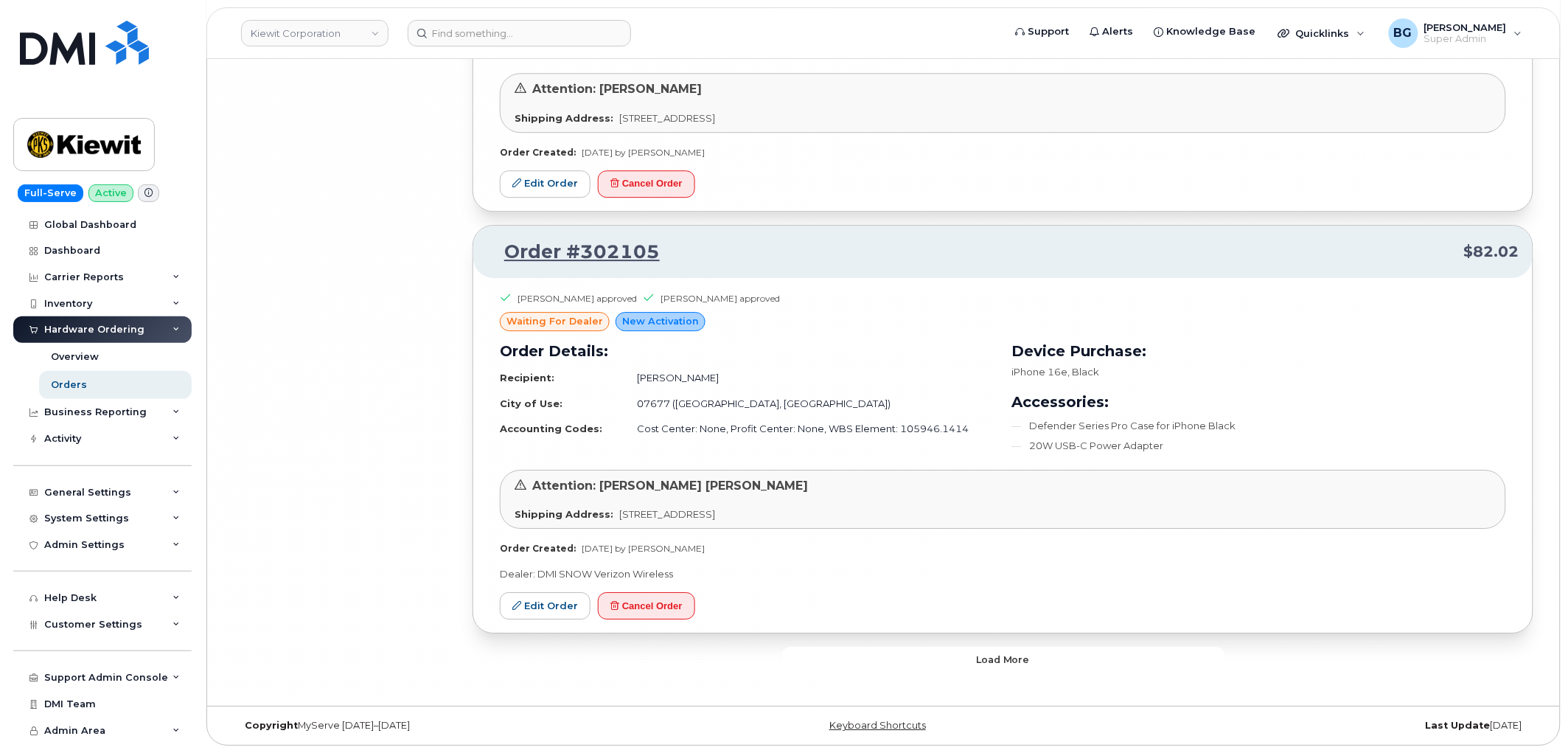
click at [921, 664] on button "Load more" at bounding box center [1003, 660] width 442 height 26
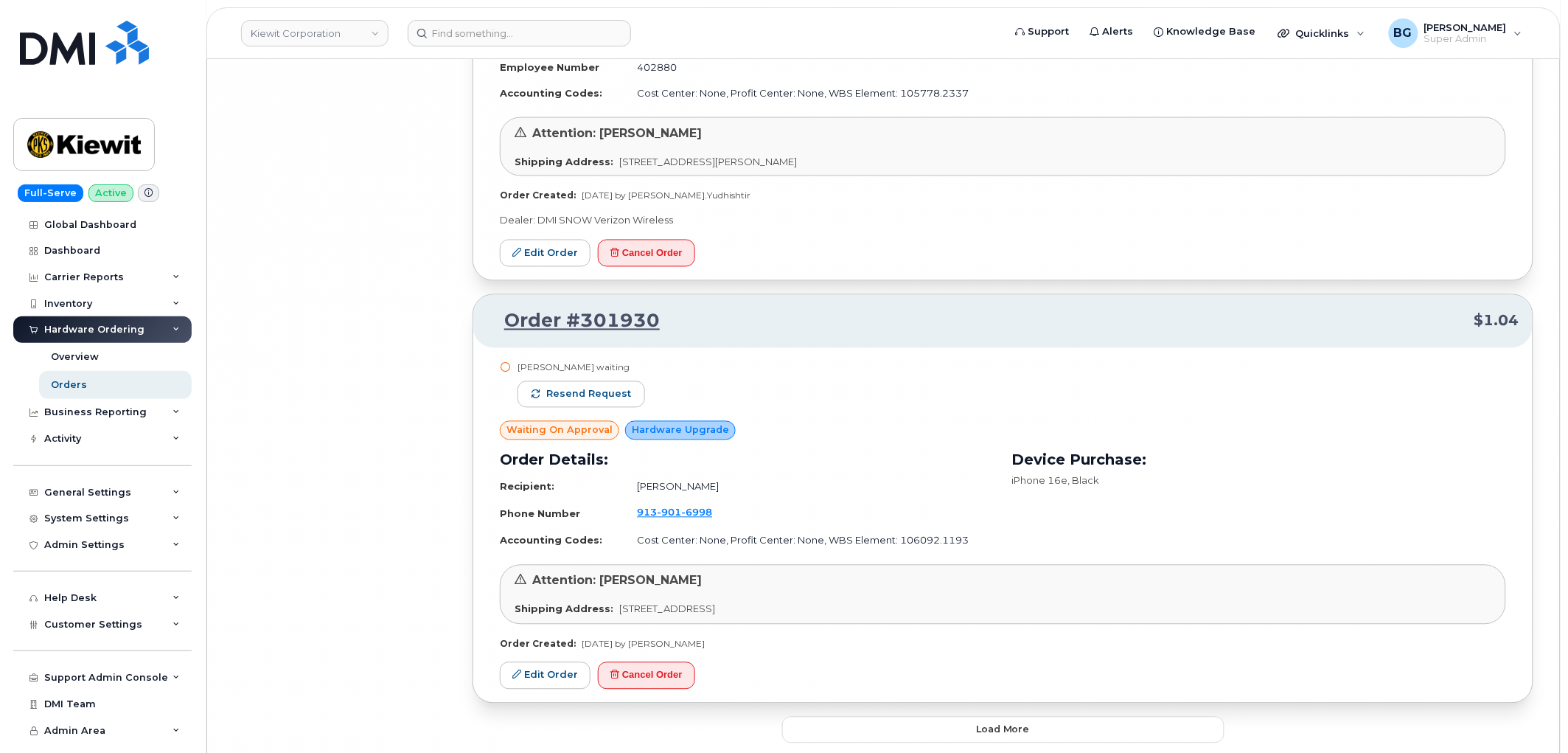
scroll to position [23103, 0]
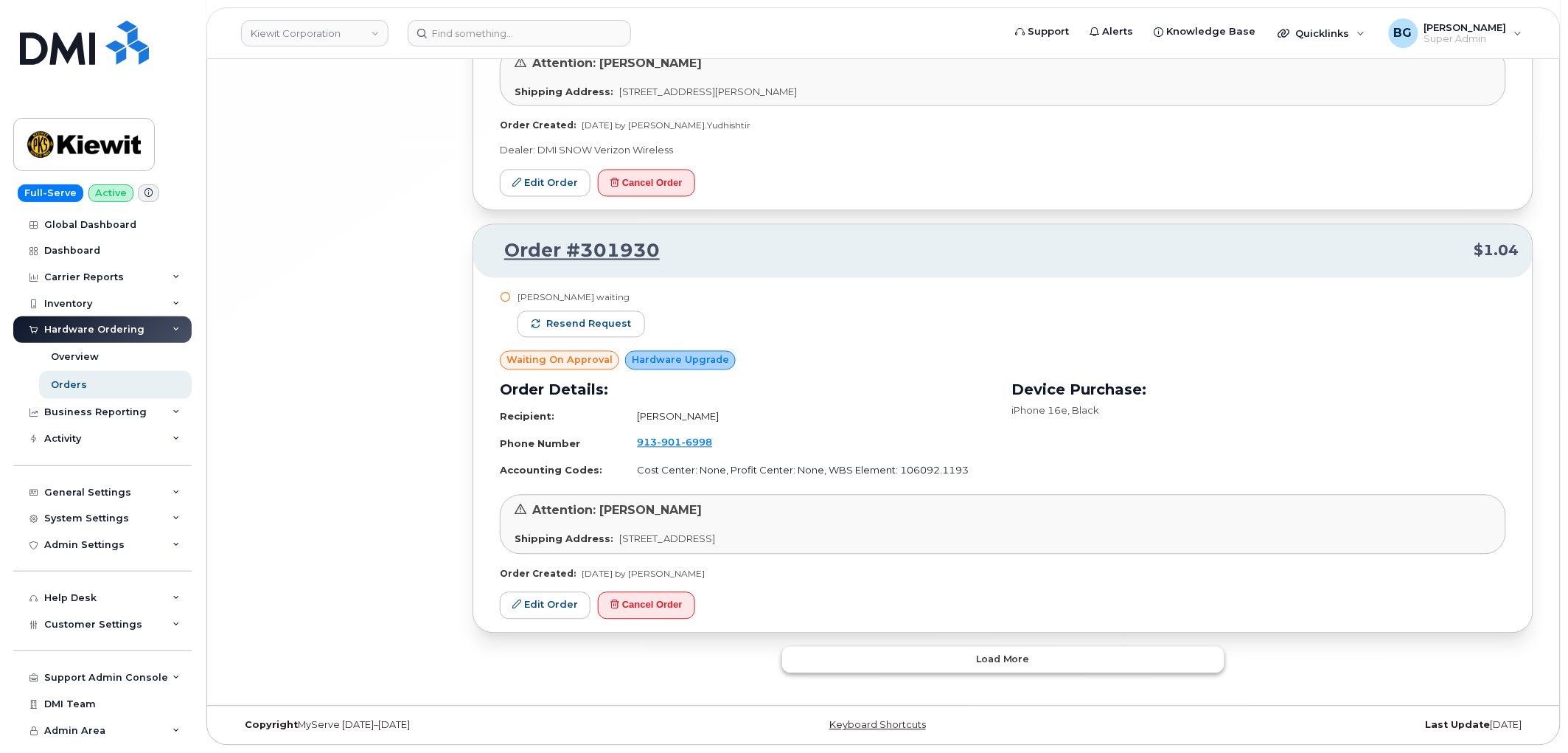
click at [924, 650] on button "Load more" at bounding box center [1003, 660] width 442 height 26
drag, startPoint x: 931, startPoint y: 570, endPoint x: 934, endPoint y: 580, distance: 10.4
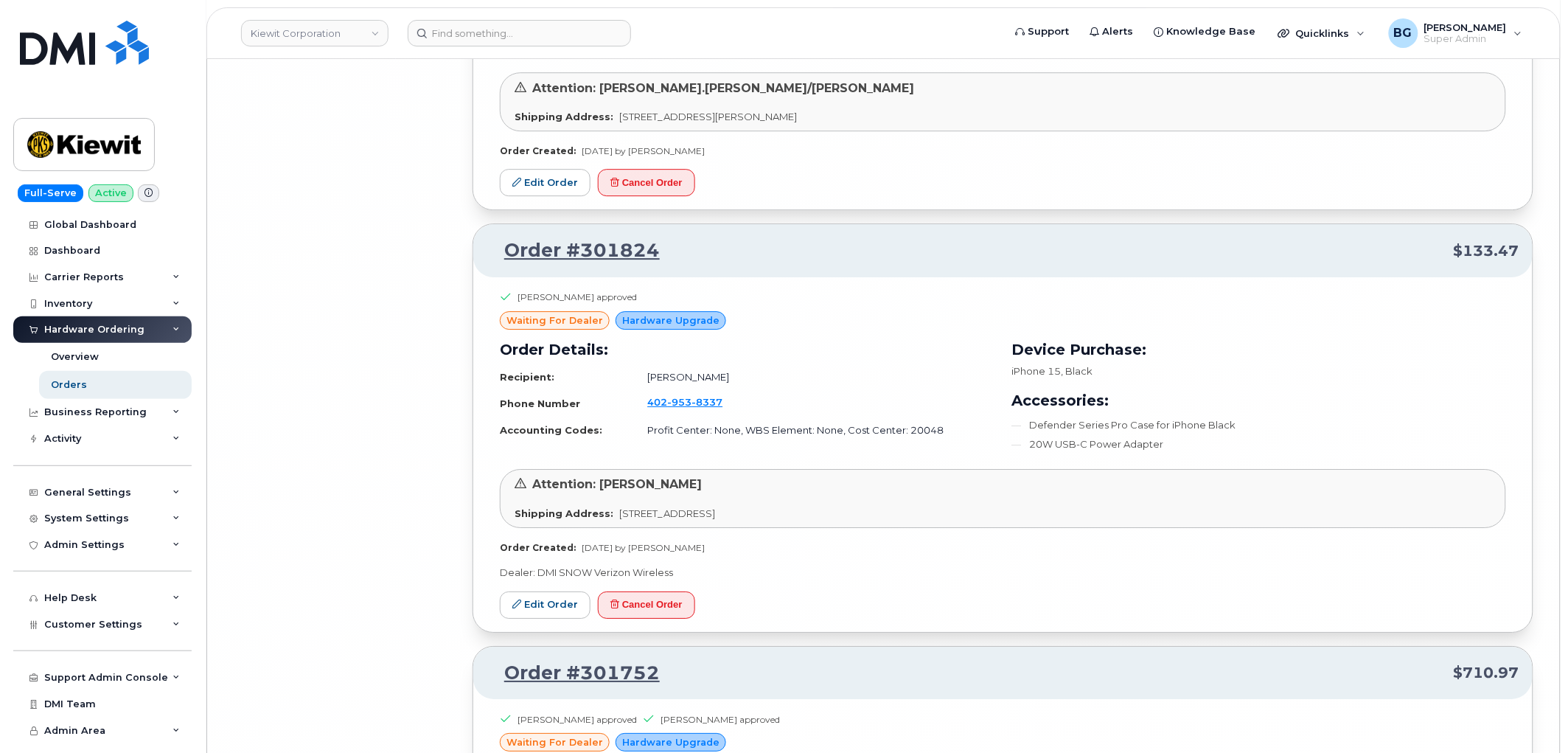
scroll to position [26604, 0]
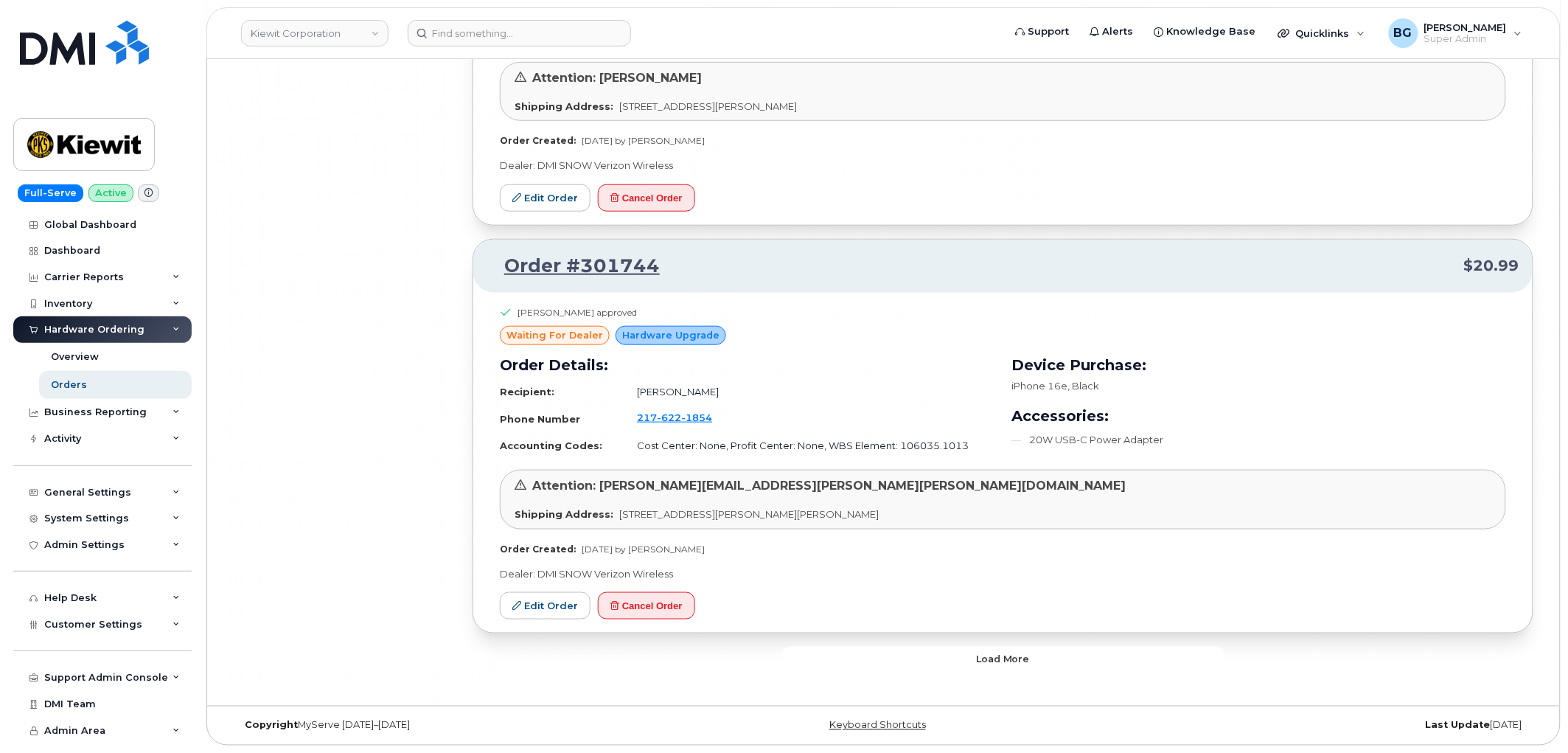
drag, startPoint x: 941, startPoint y: 662, endPoint x: 937, endPoint y: 653, distance: 9.8
click at [941, 668] on button "Load more" at bounding box center [1003, 660] width 442 height 26
drag, startPoint x: 931, startPoint y: 550, endPoint x: 933, endPoint y: 556, distance: 6.3
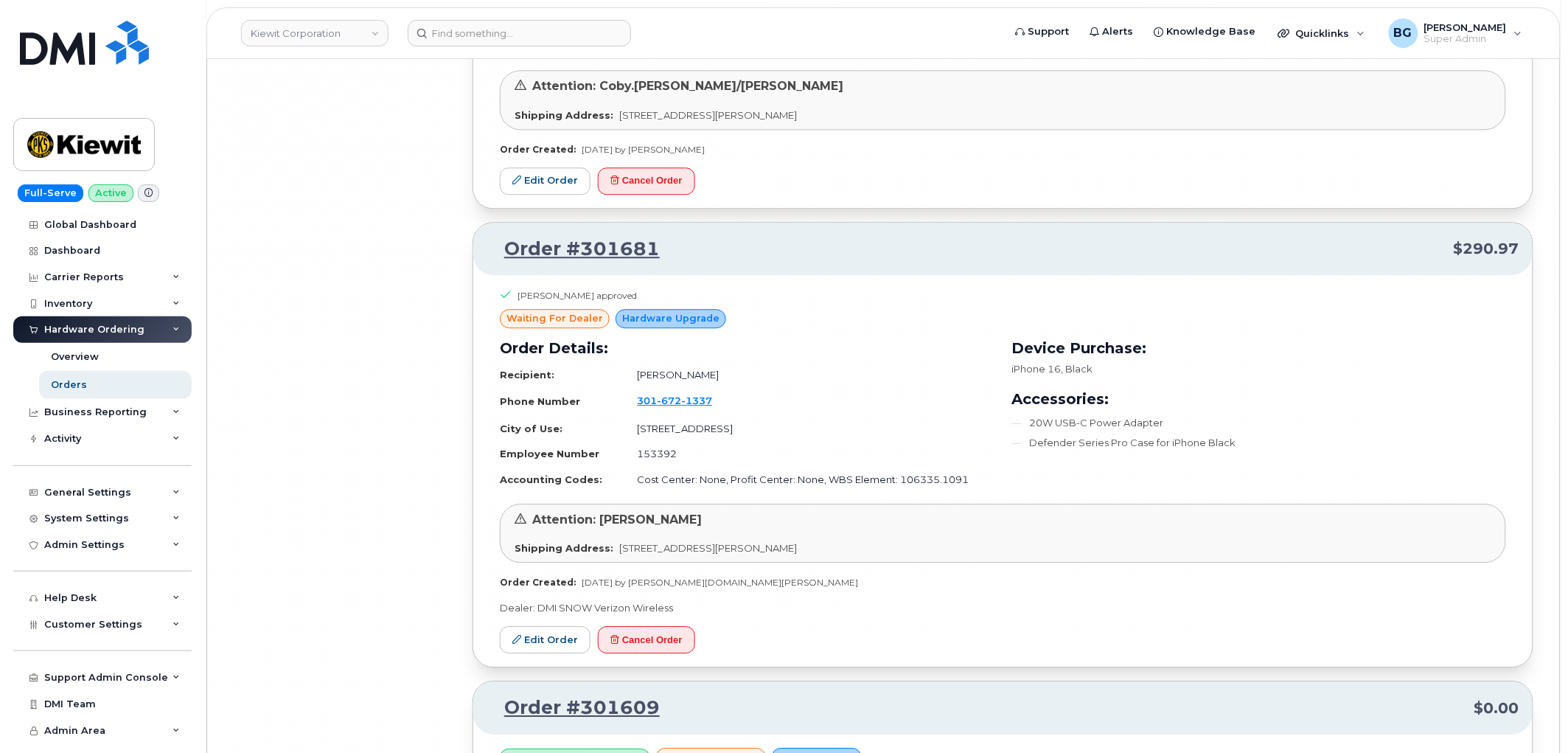
scroll to position [30105, 0]
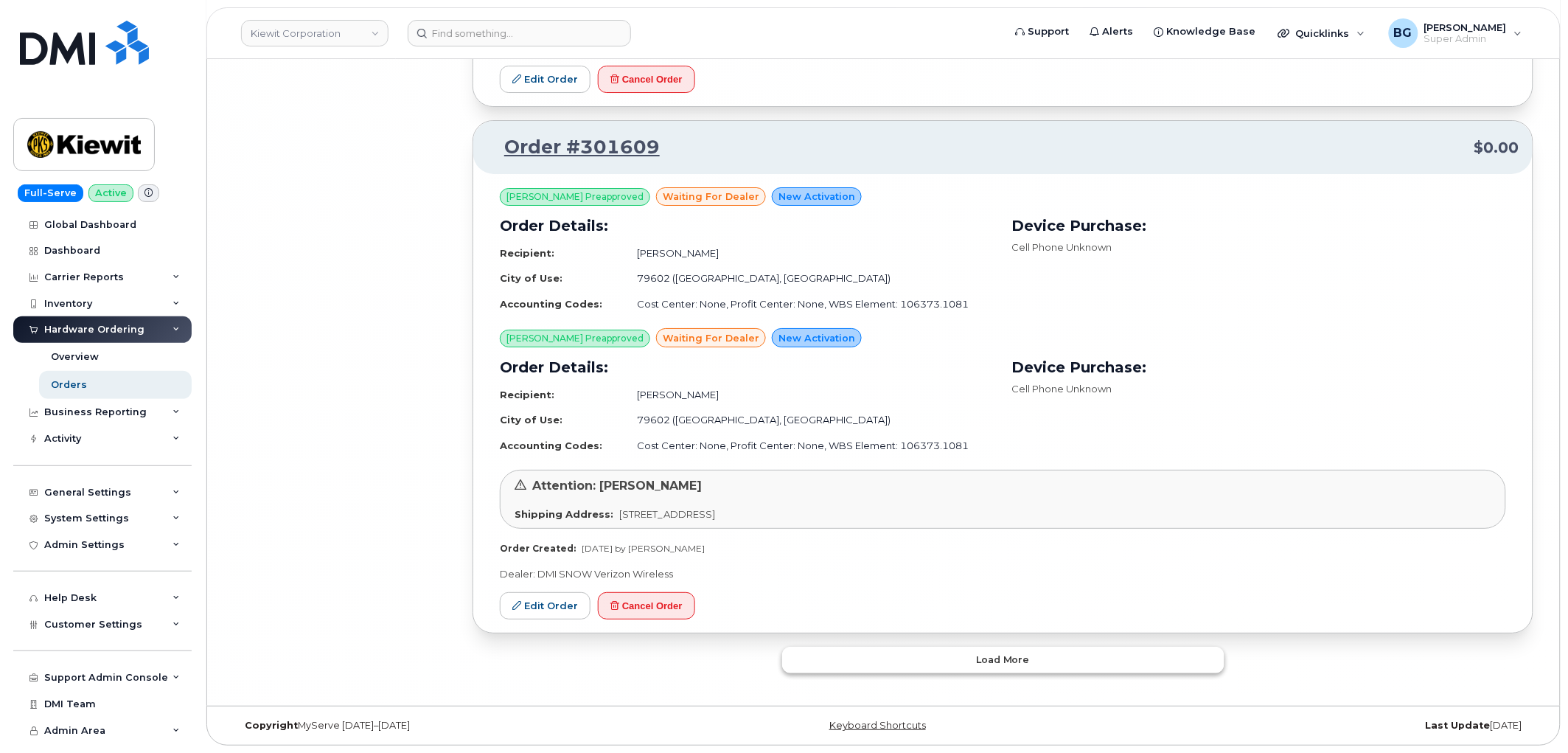
click at [948, 667] on button "Load more" at bounding box center [1003, 660] width 442 height 26
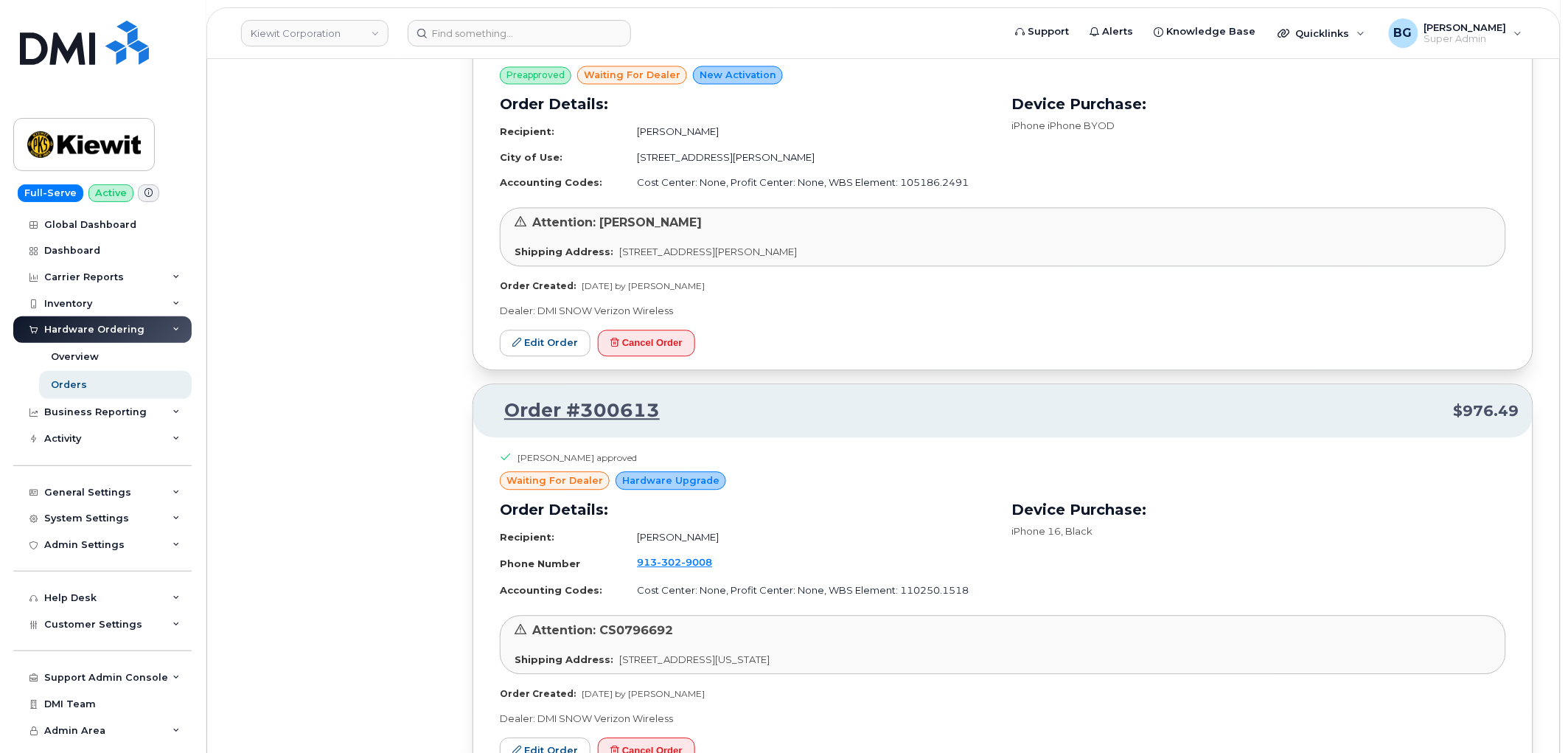
scroll to position [33558, 0]
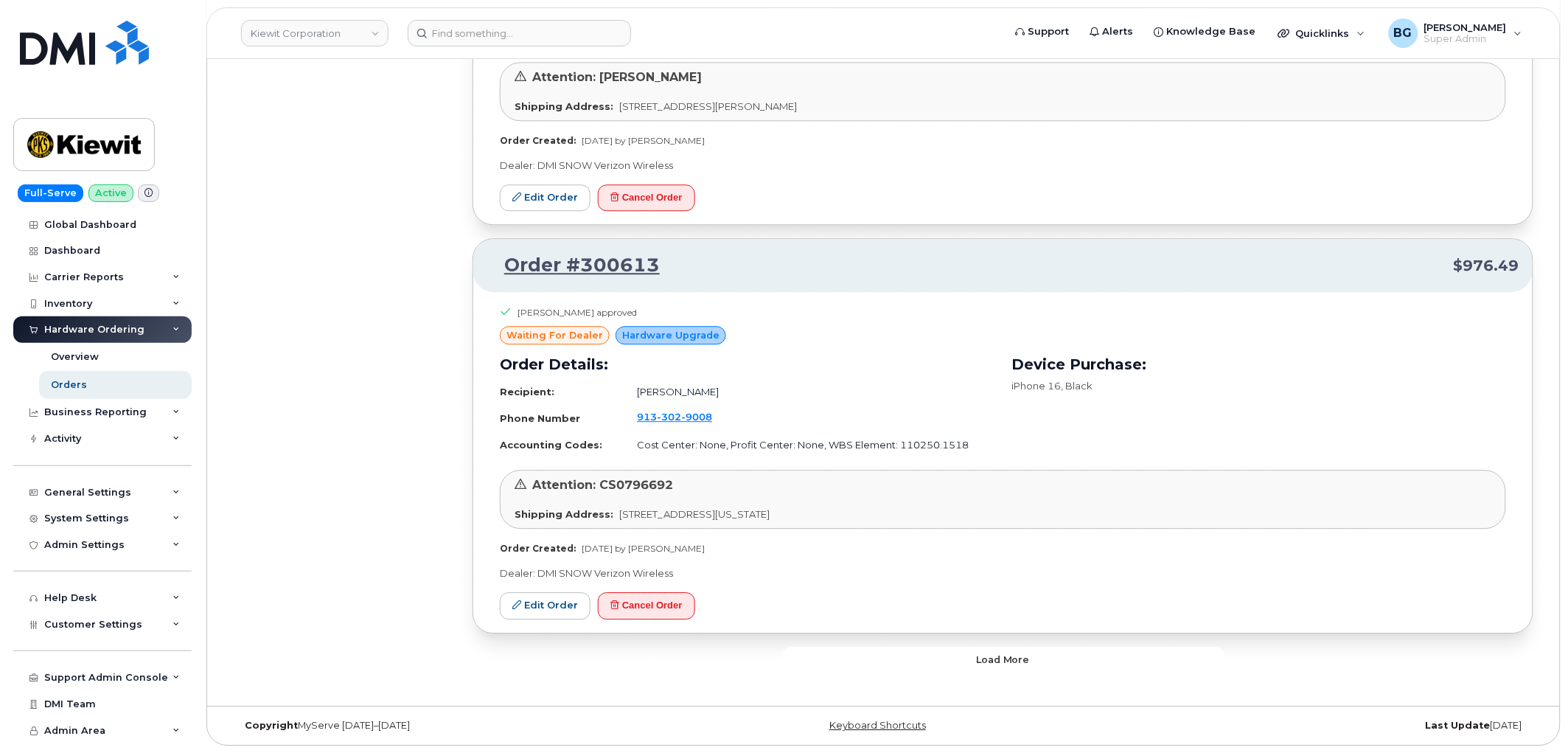
click at [954, 658] on button "Load more" at bounding box center [1003, 660] width 442 height 26
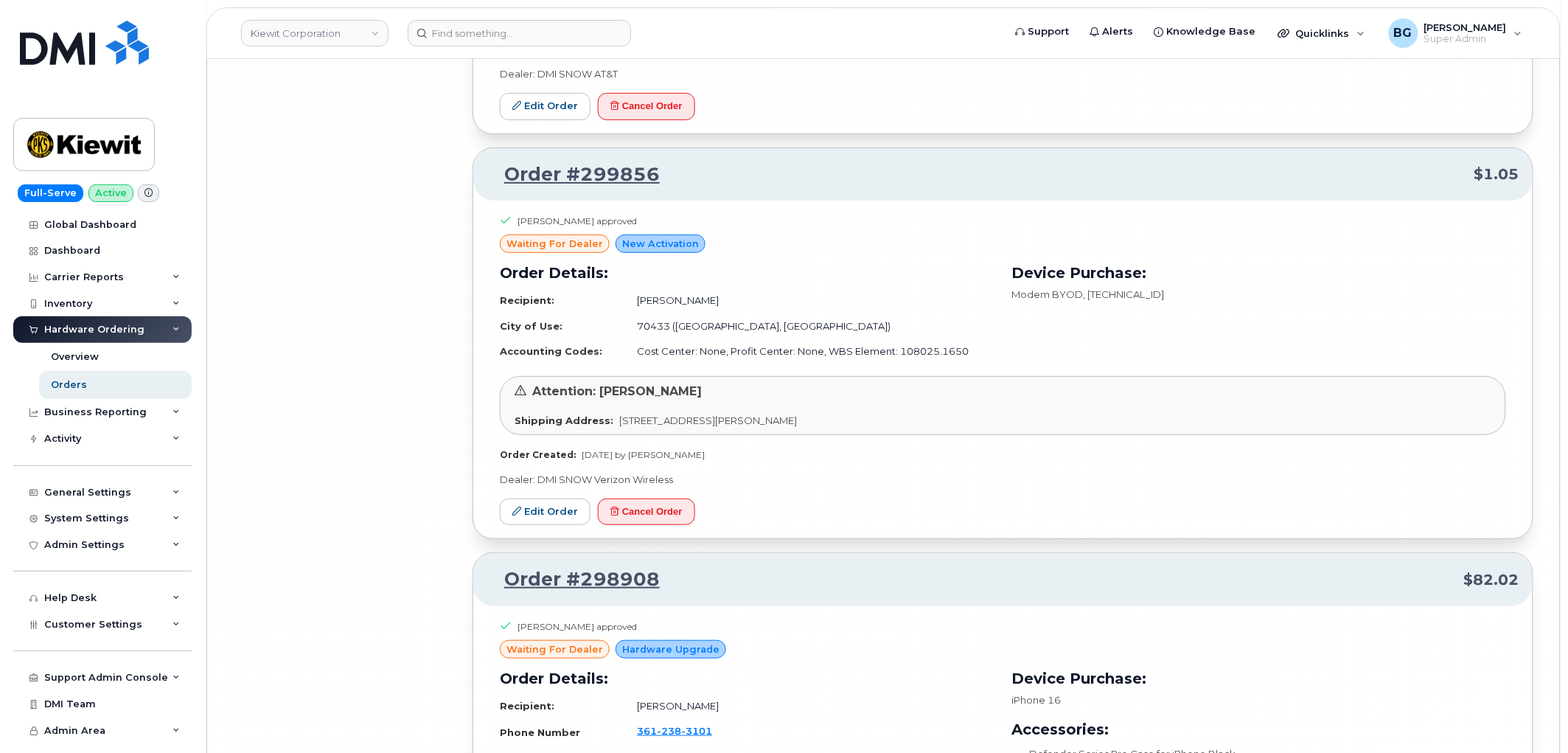
scroll to position [36751, 0]
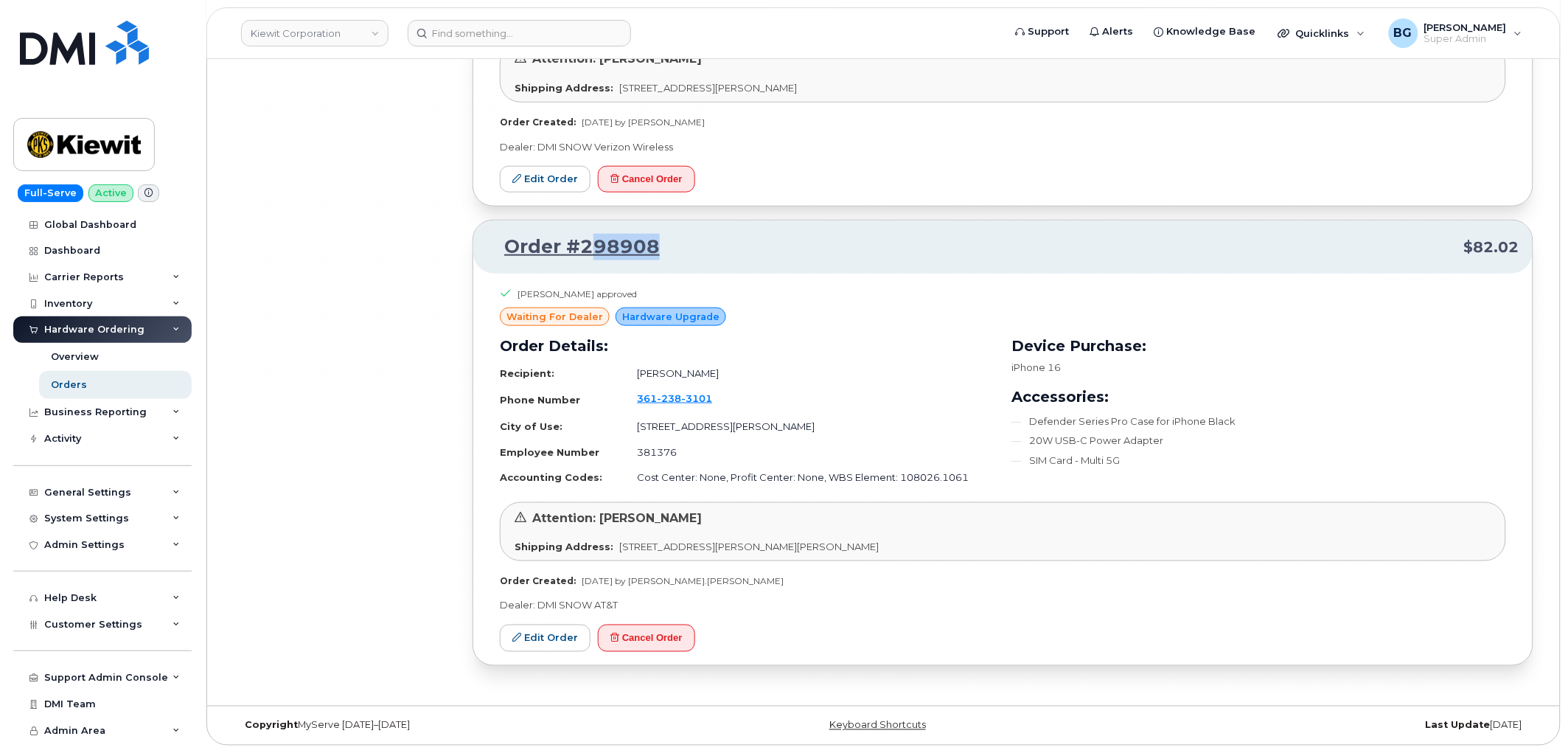
drag, startPoint x: 676, startPoint y: 253, endPoint x: 598, endPoint y: 236, distance: 79.8
click at [597, 236] on p "Order #298908 $82.02" at bounding box center [1002, 247] width 1032 height 26
drag, startPoint x: 797, startPoint y: 285, endPoint x: 736, endPoint y: 242, distance: 74.6
click at [796, 284] on div "Madison Manahan approved waiting for dealer Hardware Upgrade Order Details: Rec…" at bounding box center [1003, 470] width 1060 height 392
drag, startPoint x: 650, startPoint y: 250, endPoint x: 577, endPoint y: 241, distance: 73.6
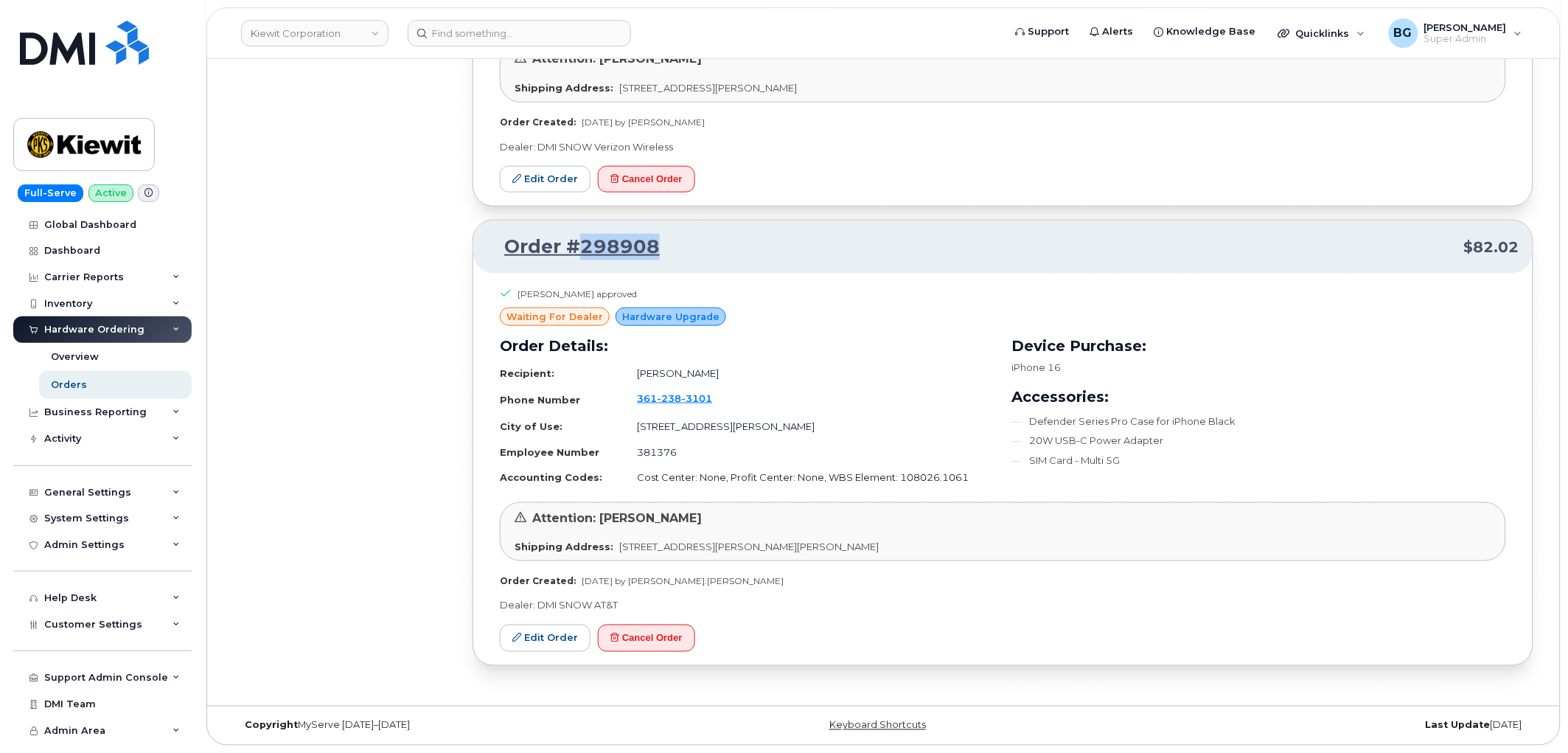
click at [577, 241] on div "Order #298908 $82.02" at bounding box center [1003, 247] width 1060 height 53
copy link "298908"
